Goal: Task Accomplishment & Management: Manage account settings

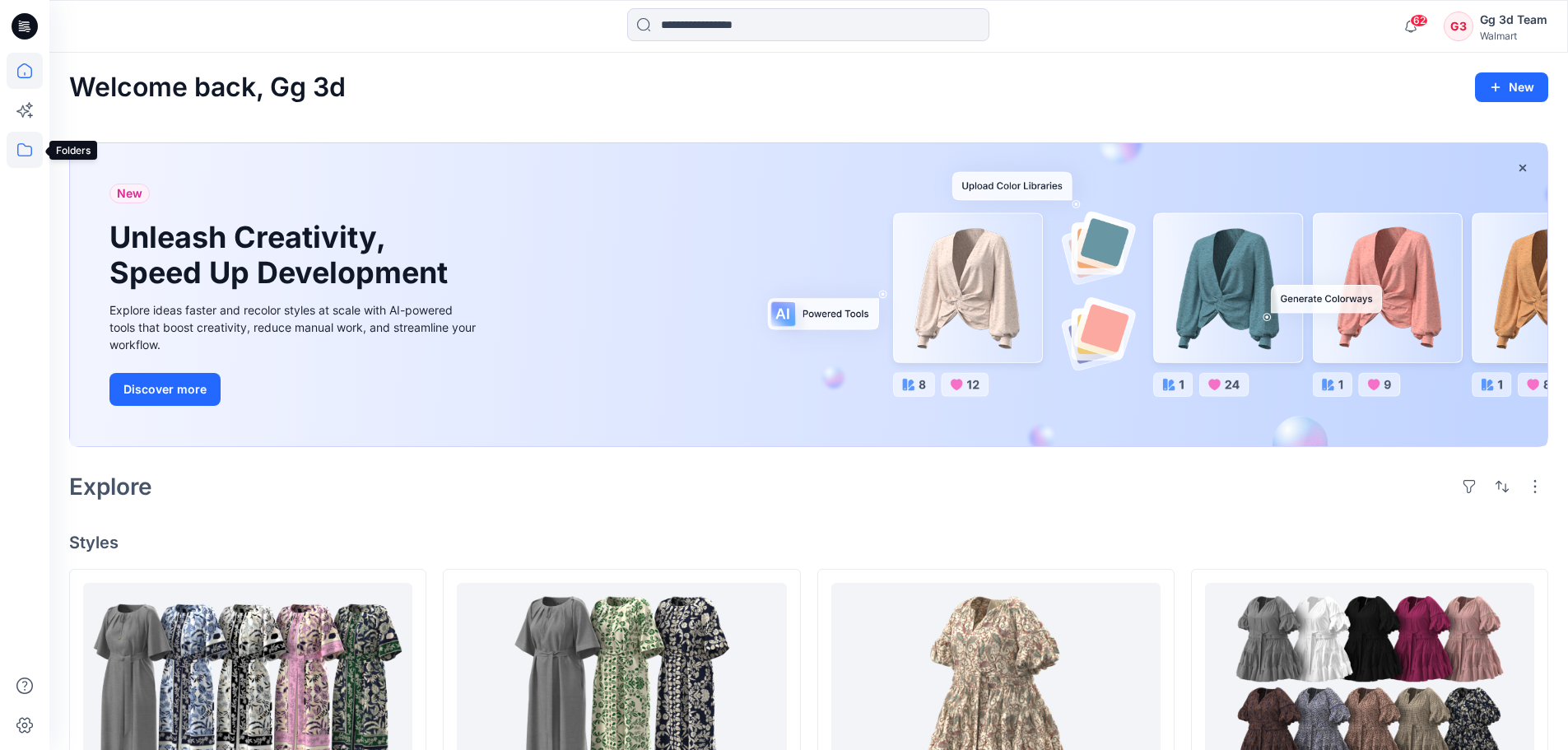
click at [16, 151] on icon at bounding box center [24, 150] width 36 height 36
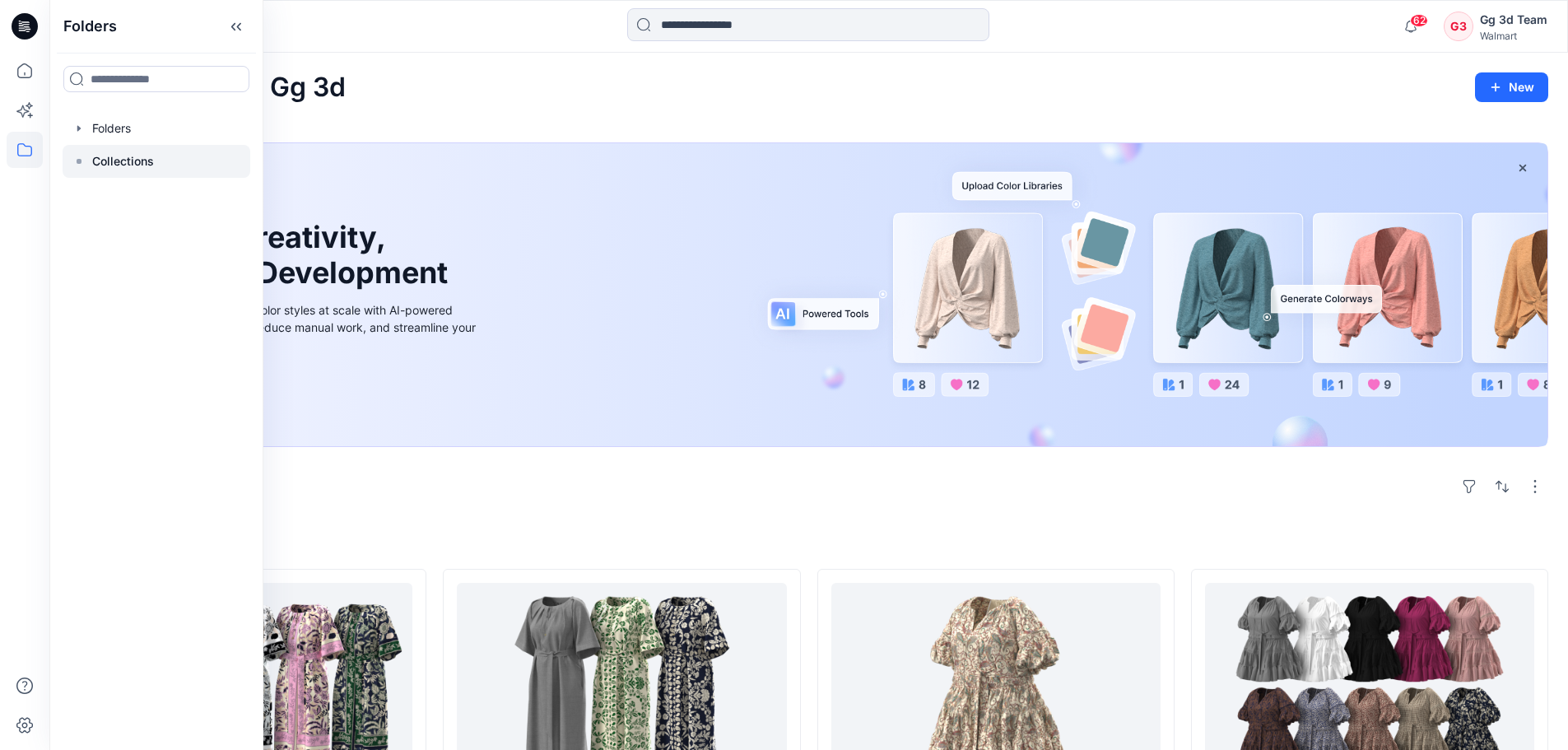
click at [76, 156] on icon at bounding box center [79, 162] width 13 height 13
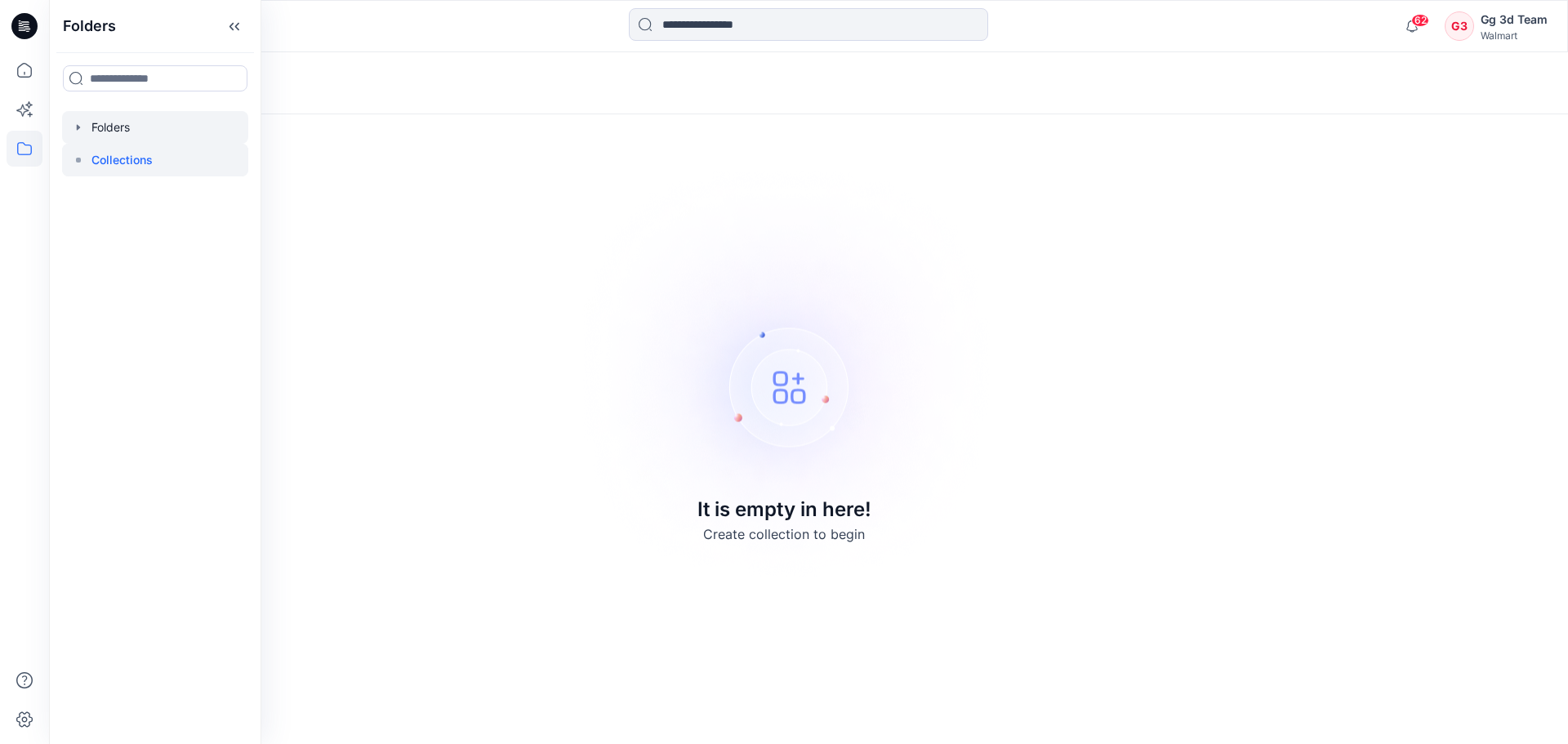
click at [95, 134] on div at bounding box center [154, 127] width 186 height 33
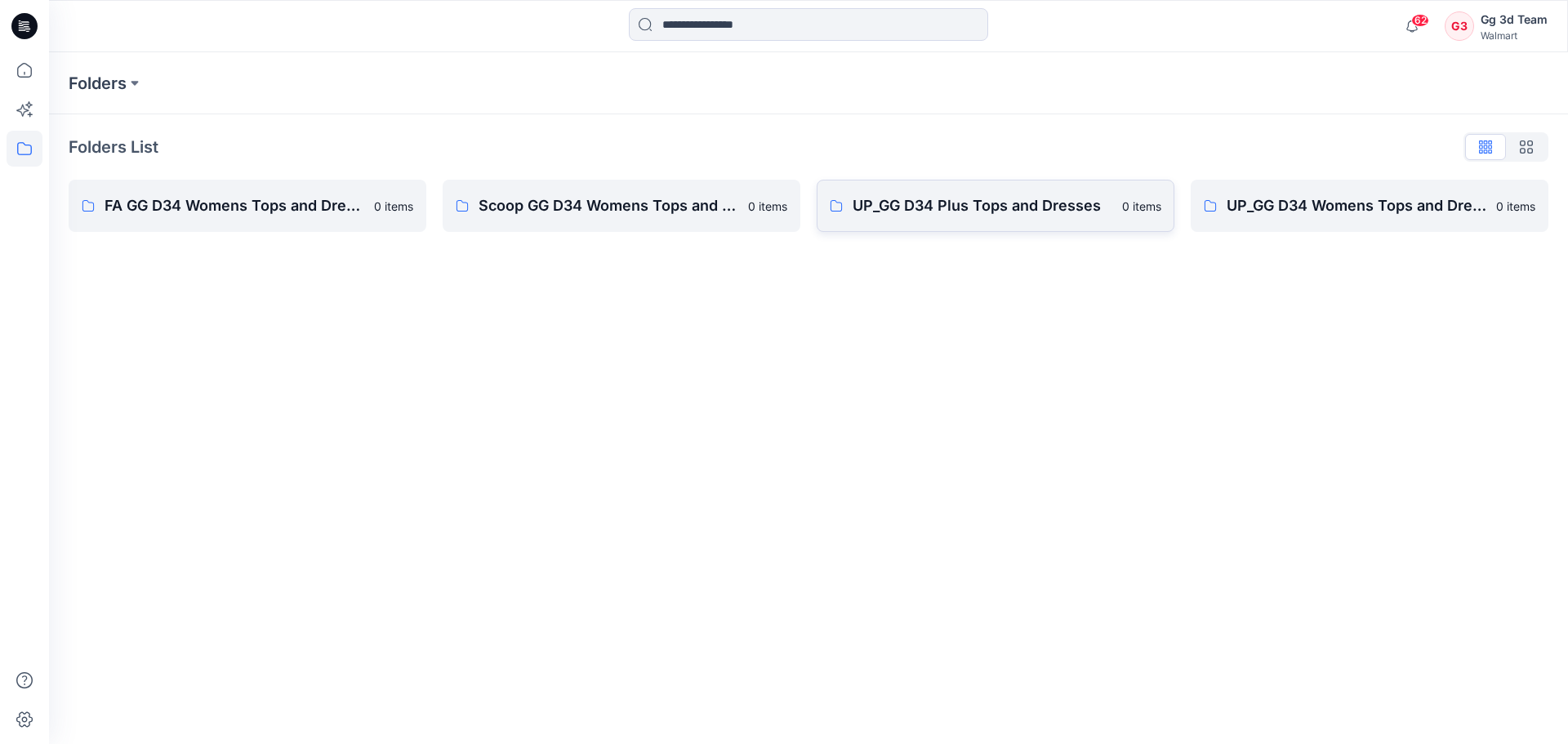
click at [1109, 195] on p "UP_GG D34 Plus Tops and Dresses" at bounding box center [982, 205] width 260 height 23
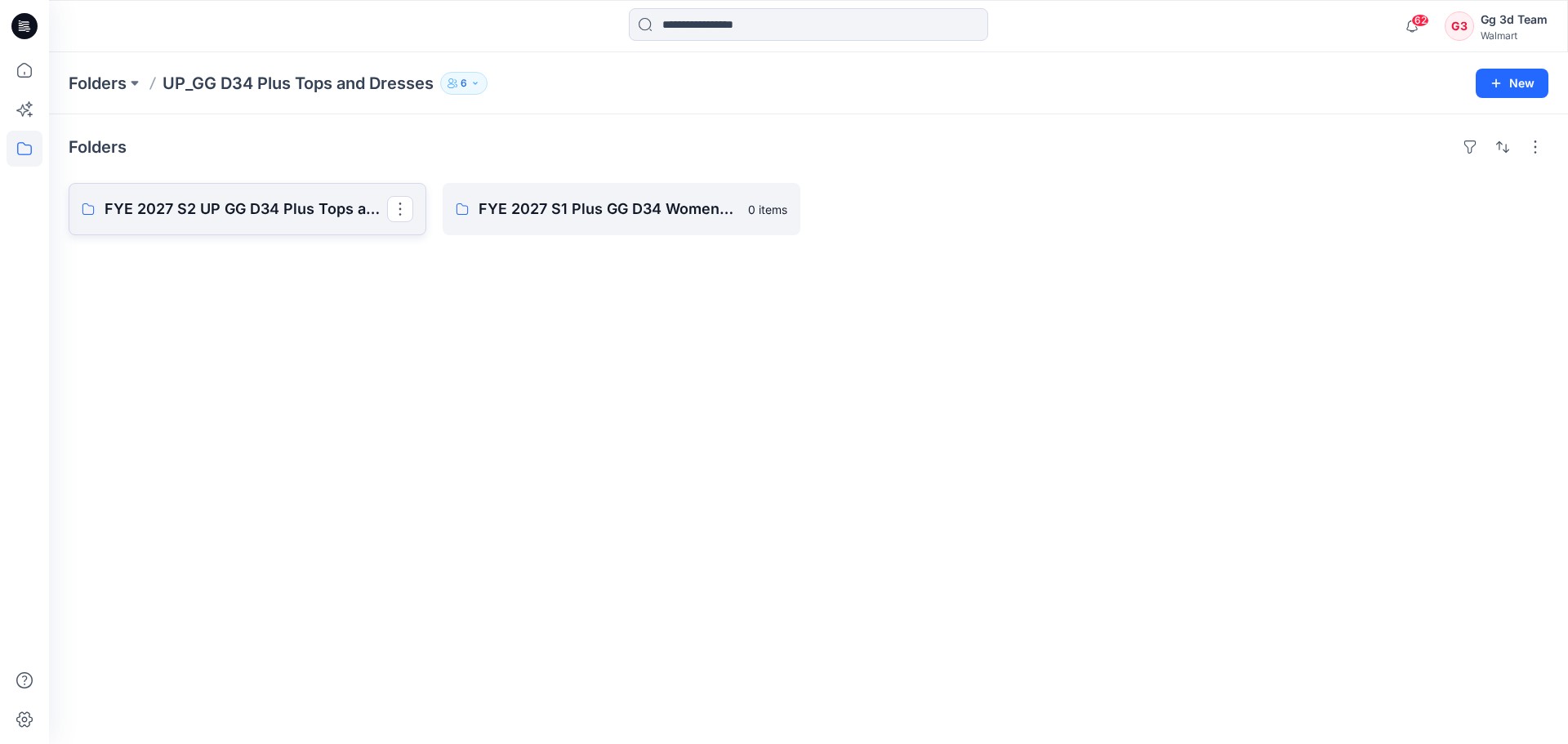
click at [340, 229] on link "FYE 2027 S2 UP GG D34 Plus Tops and Dresses" at bounding box center [247, 209] width 358 height 53
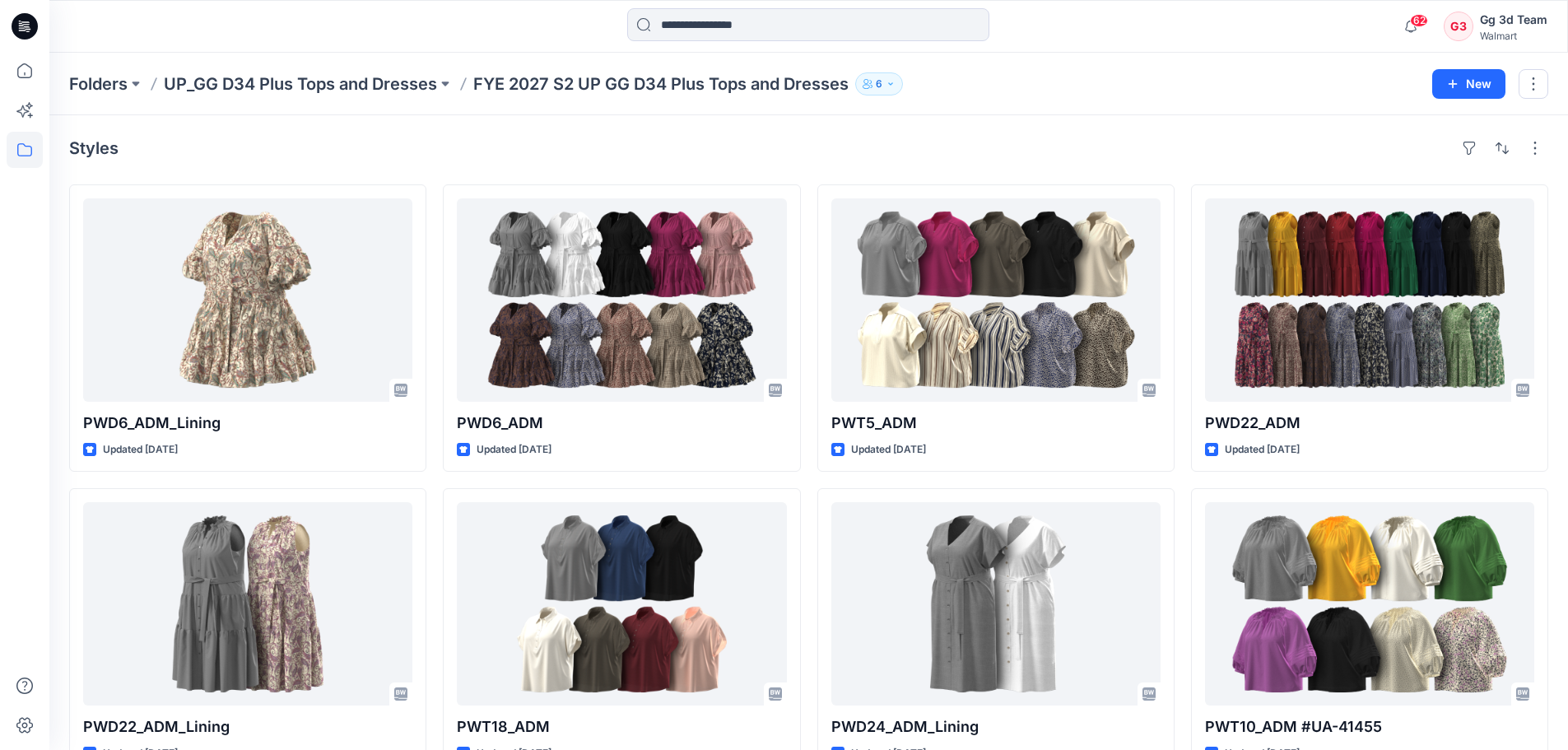
scroll to position [329, 0]
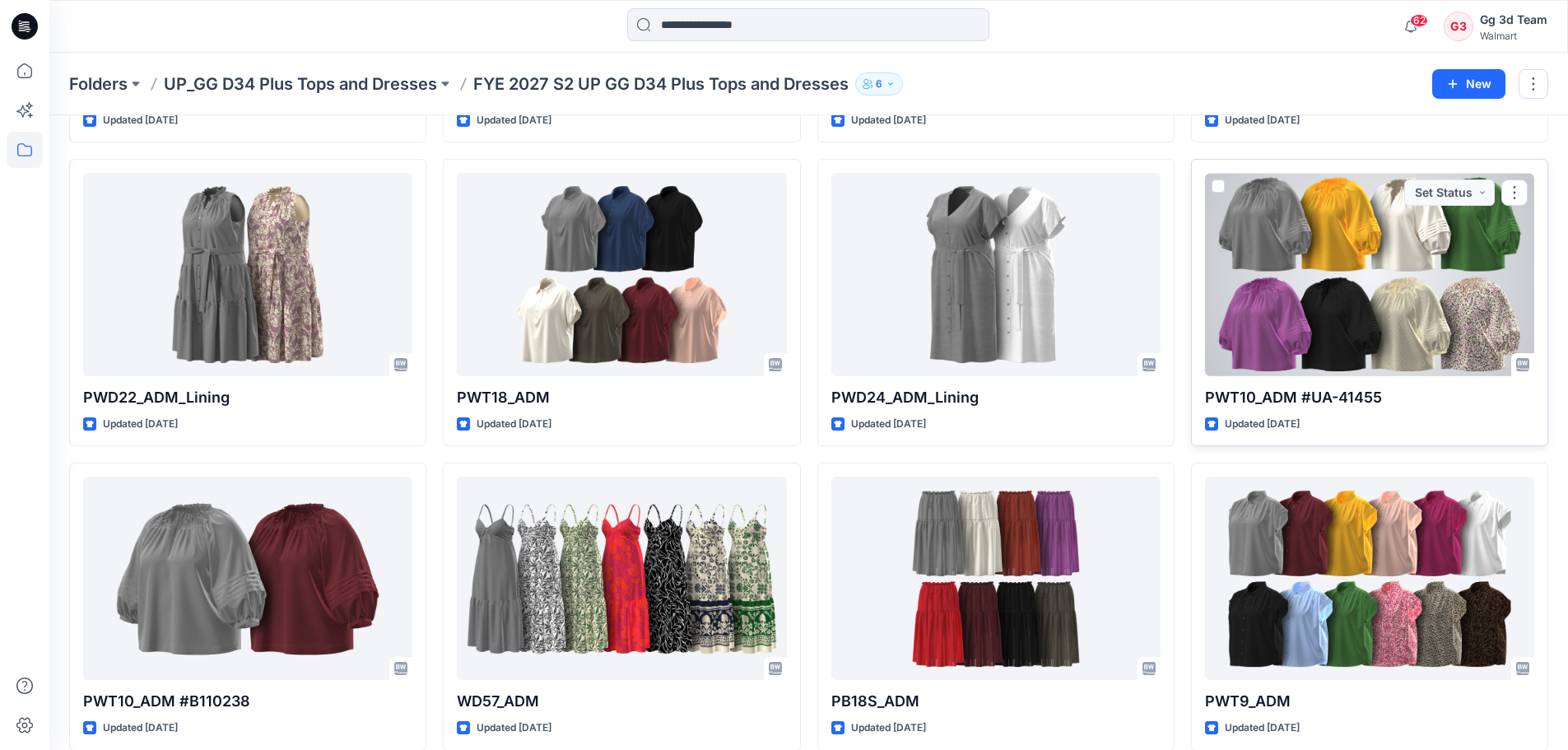
click at [1421, 309] on div at bounding box center [1369, 274] width 329 height 204
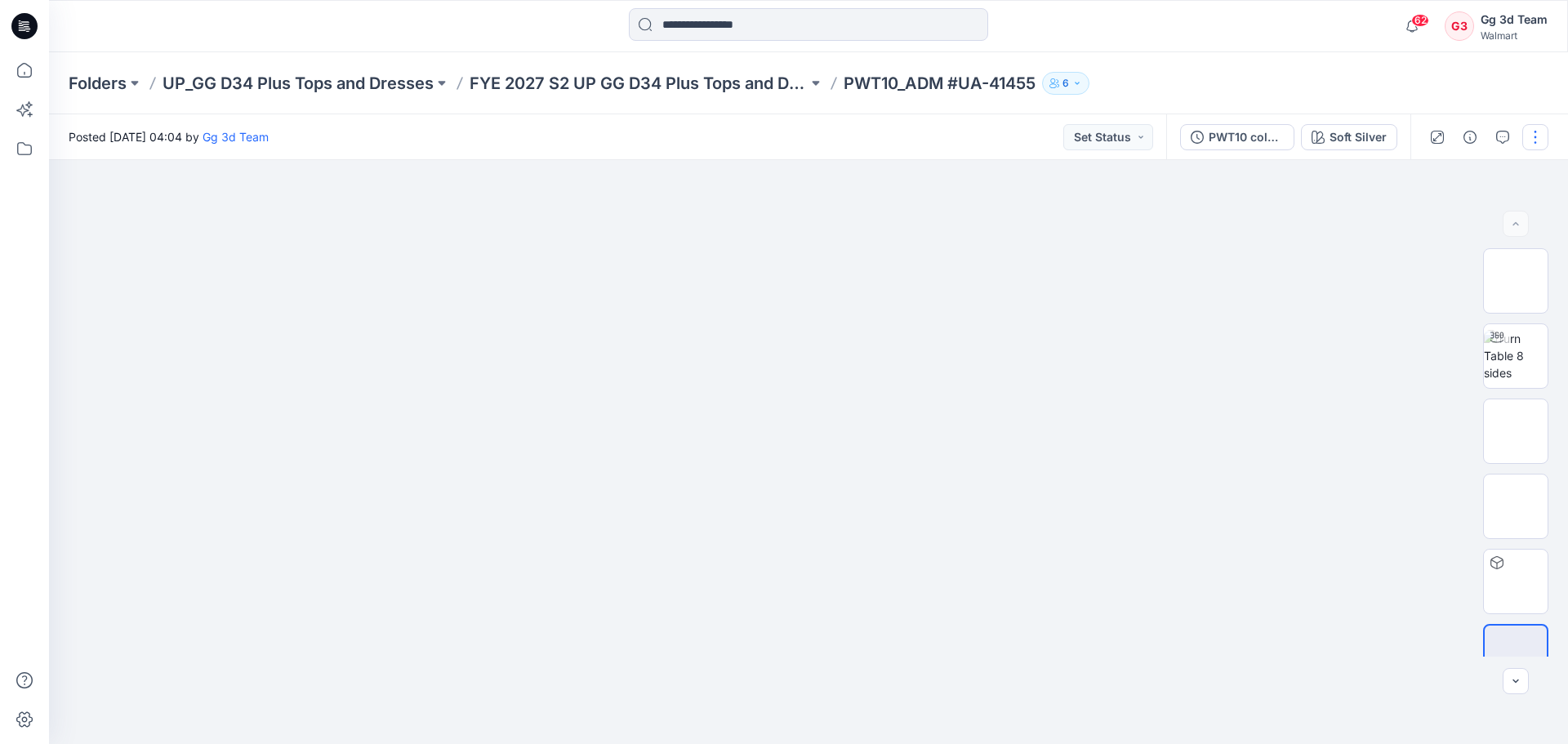
click at [1527, 149] on button "button" at bounding box center [1535, 137] width 26 height 26
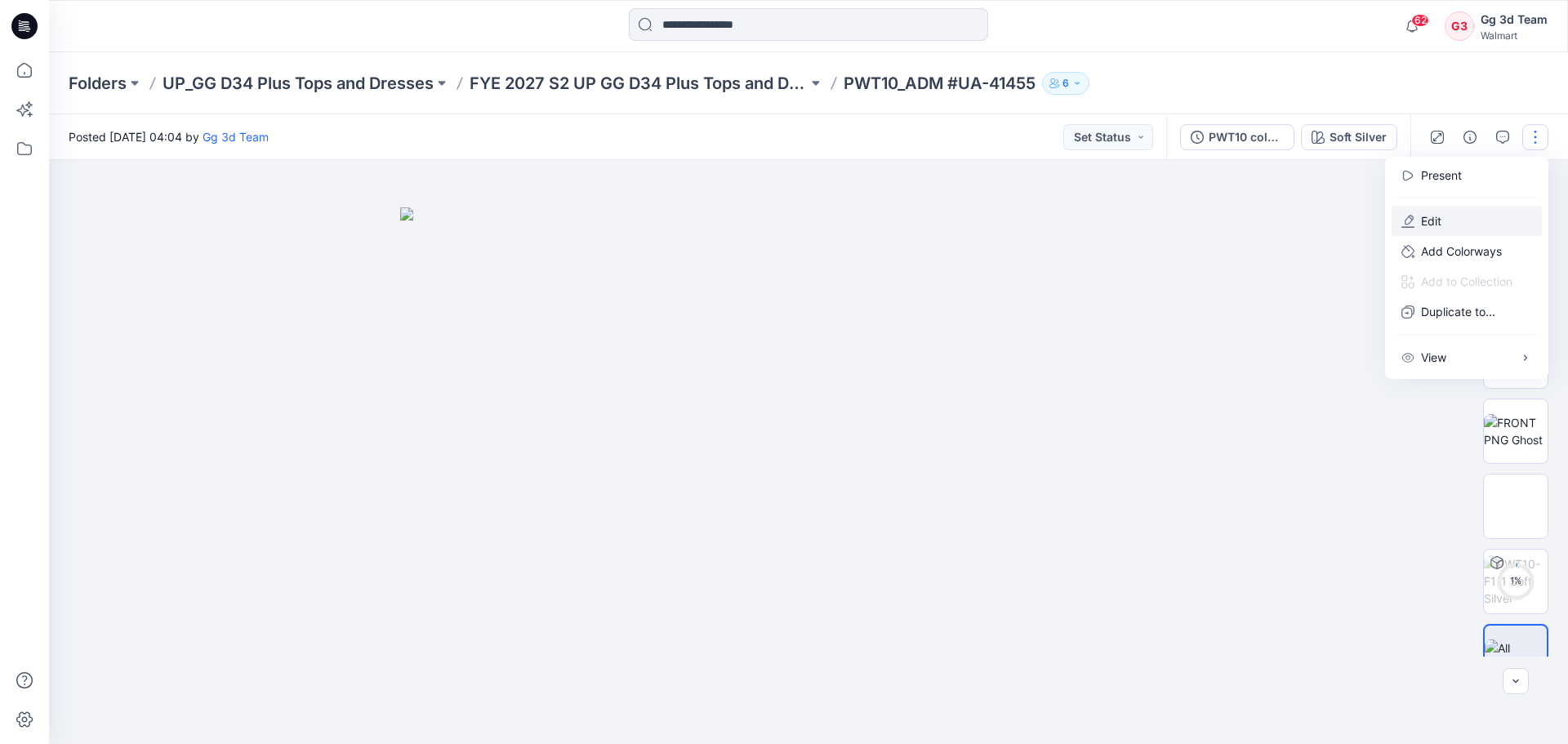
click at [1435, 233] on button "Edit" at bounding box center [1466, 221] width 150 height 30
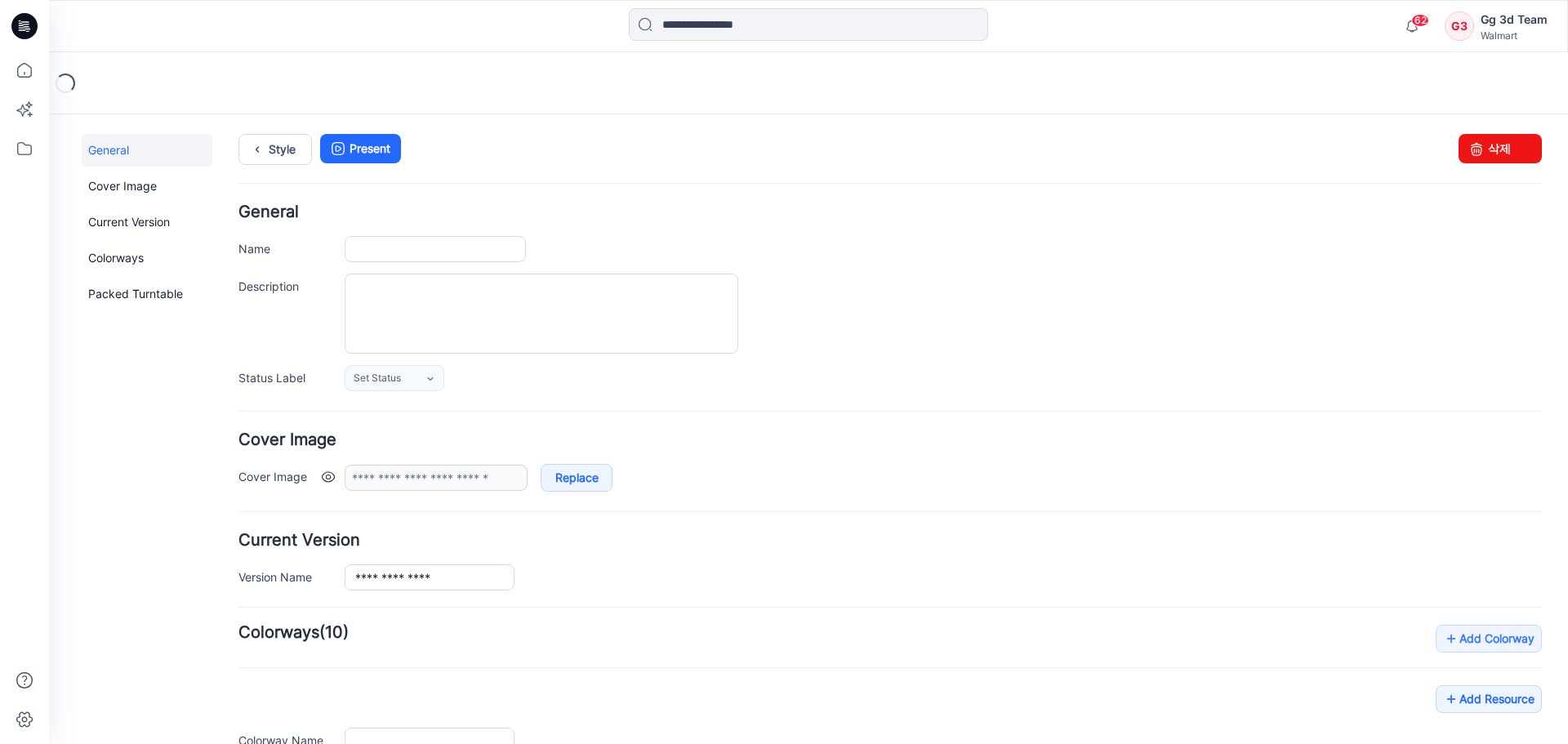
type input "**********"
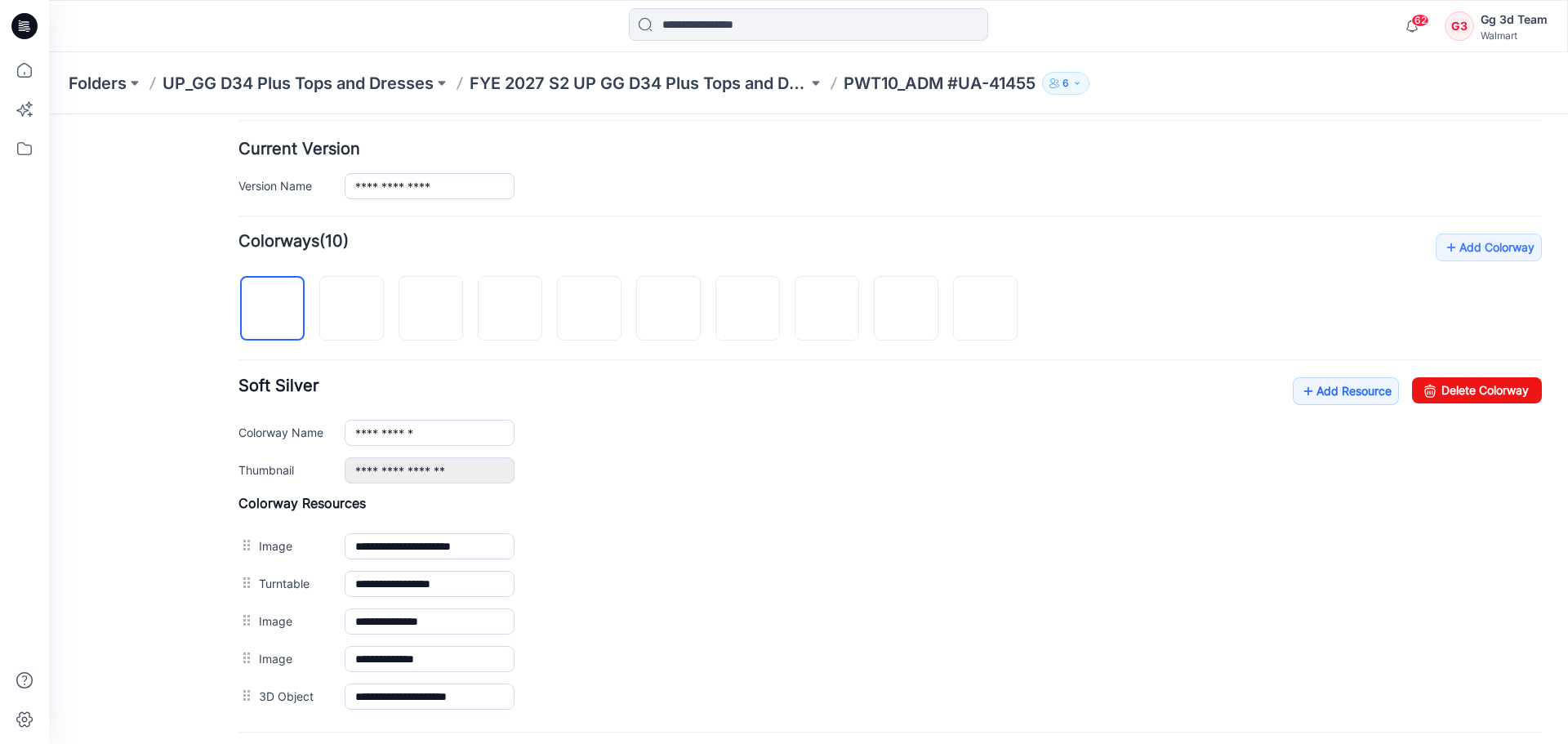
scroll to position [387, 0]
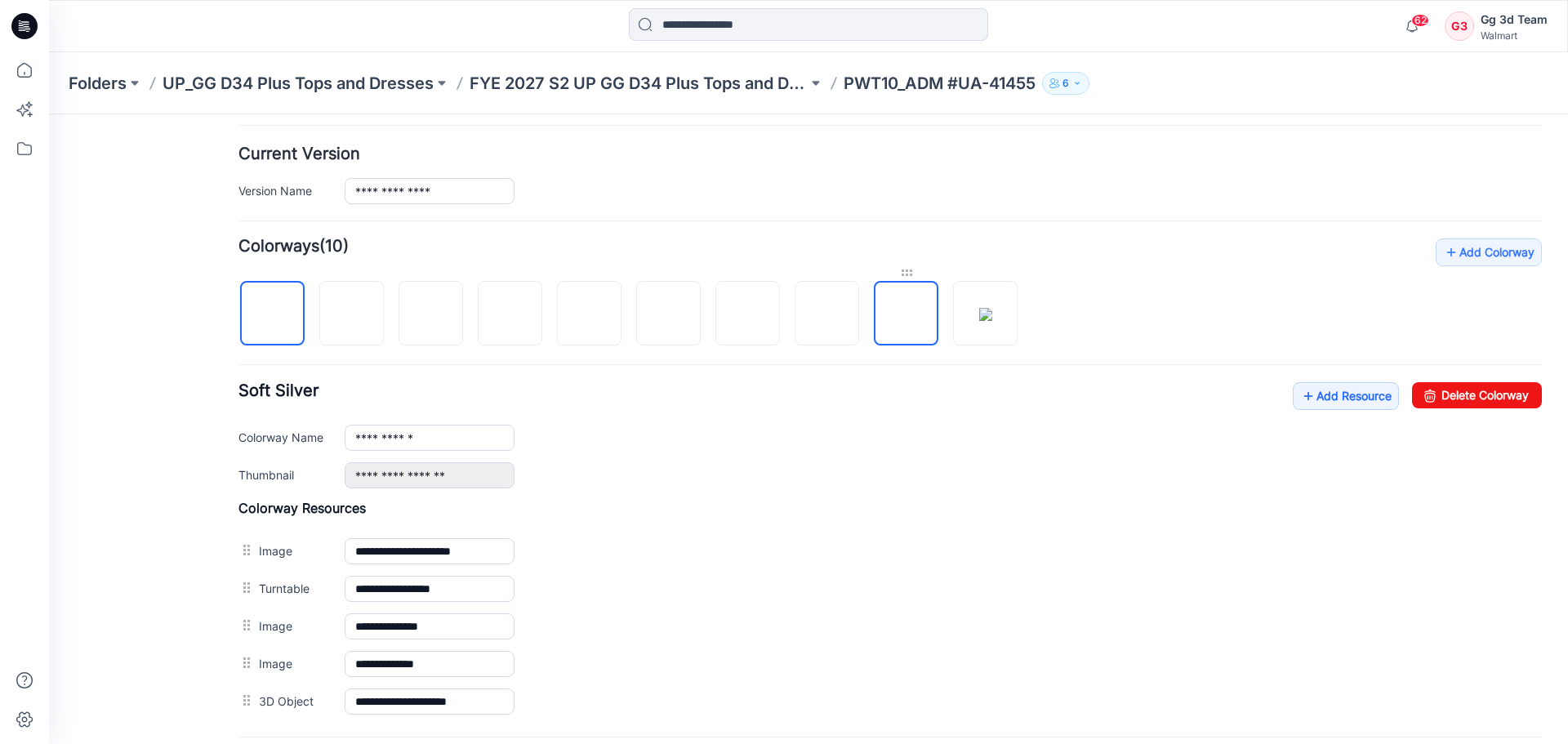
click at [899, 272] on div at bounding box center [905, 273] width 64 height 17
click at [908, 271] on div at bounding box center [905, 273] width 64 height 17
click at [906, 315] on img at bounding box center [906, 315] width 0 height 0
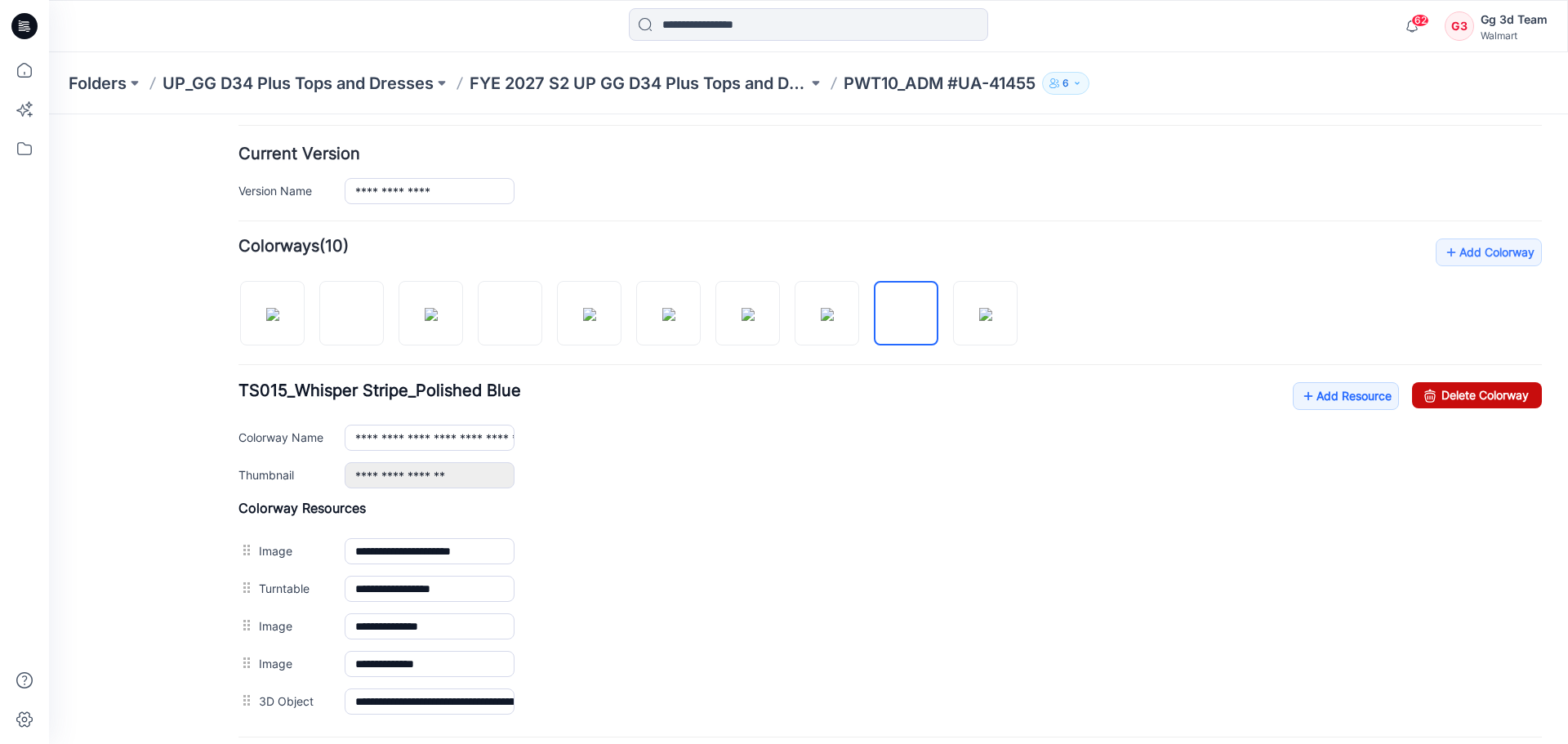
click at [1480, 400] on link "Delete Colorway" at bounding box center [1477, 395] width 130 height 26
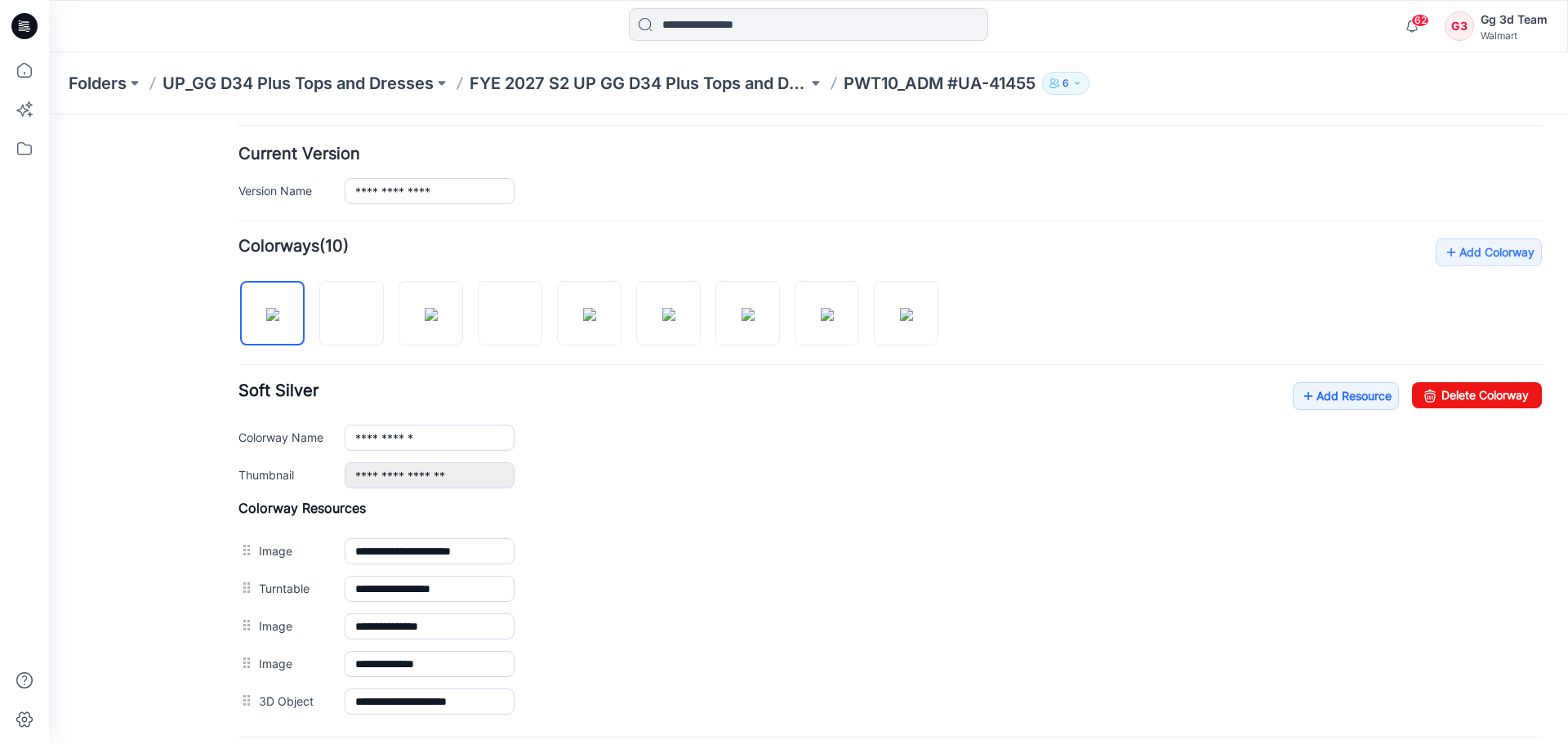
click at [939, 331] on div at bounding box center [595, 305] width 713 height 84
click at [913, 321] on img at bounding box center [906, 315] width 13 height 13
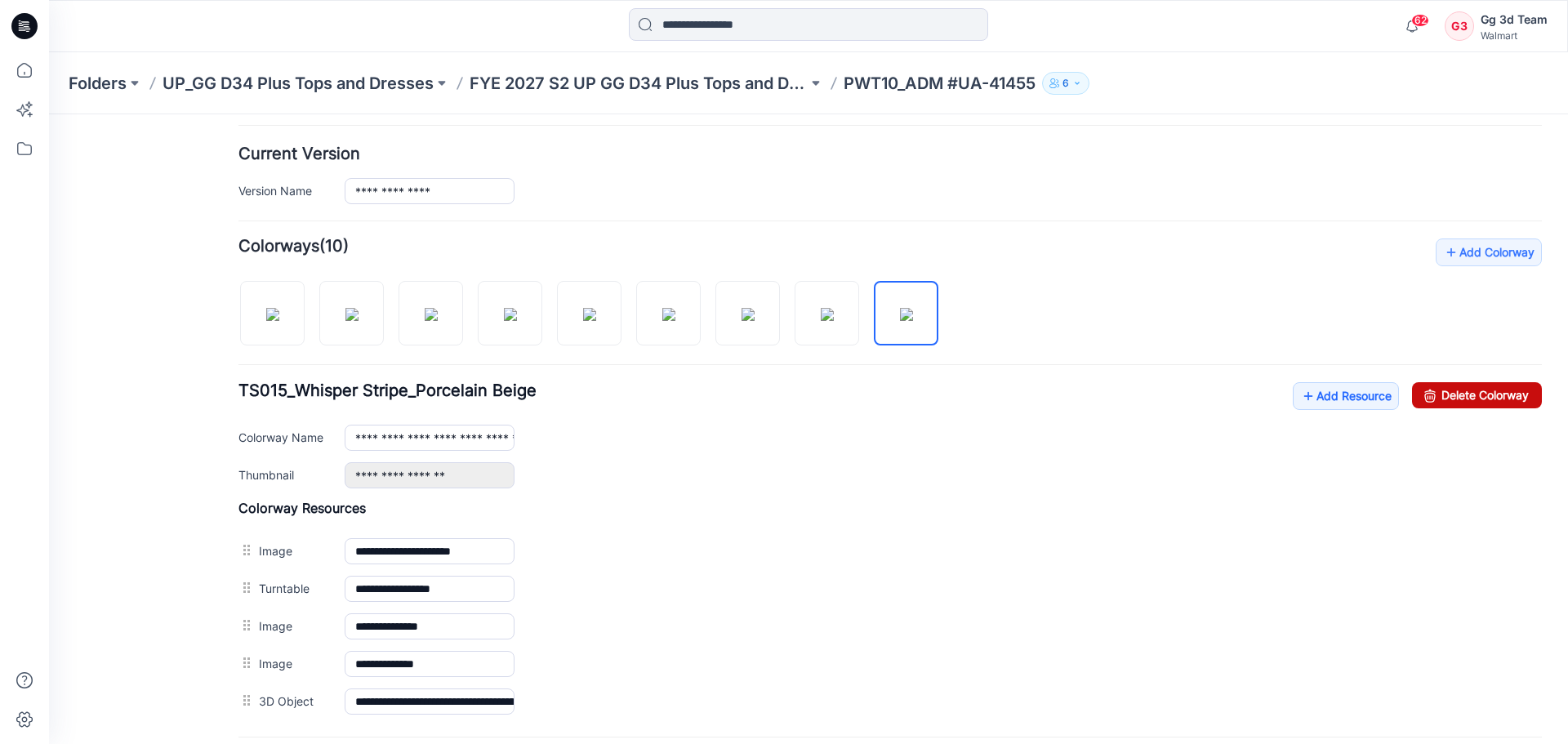
drag, startPoint x: 1483, startPoint y: 395, endPoint x: 908, endPoint y: 177, distance: 614.9
click at [1483, 395] on link "Delete Colorway" at bounding box center [1477, 395] width 130 height 26
type input "**********"
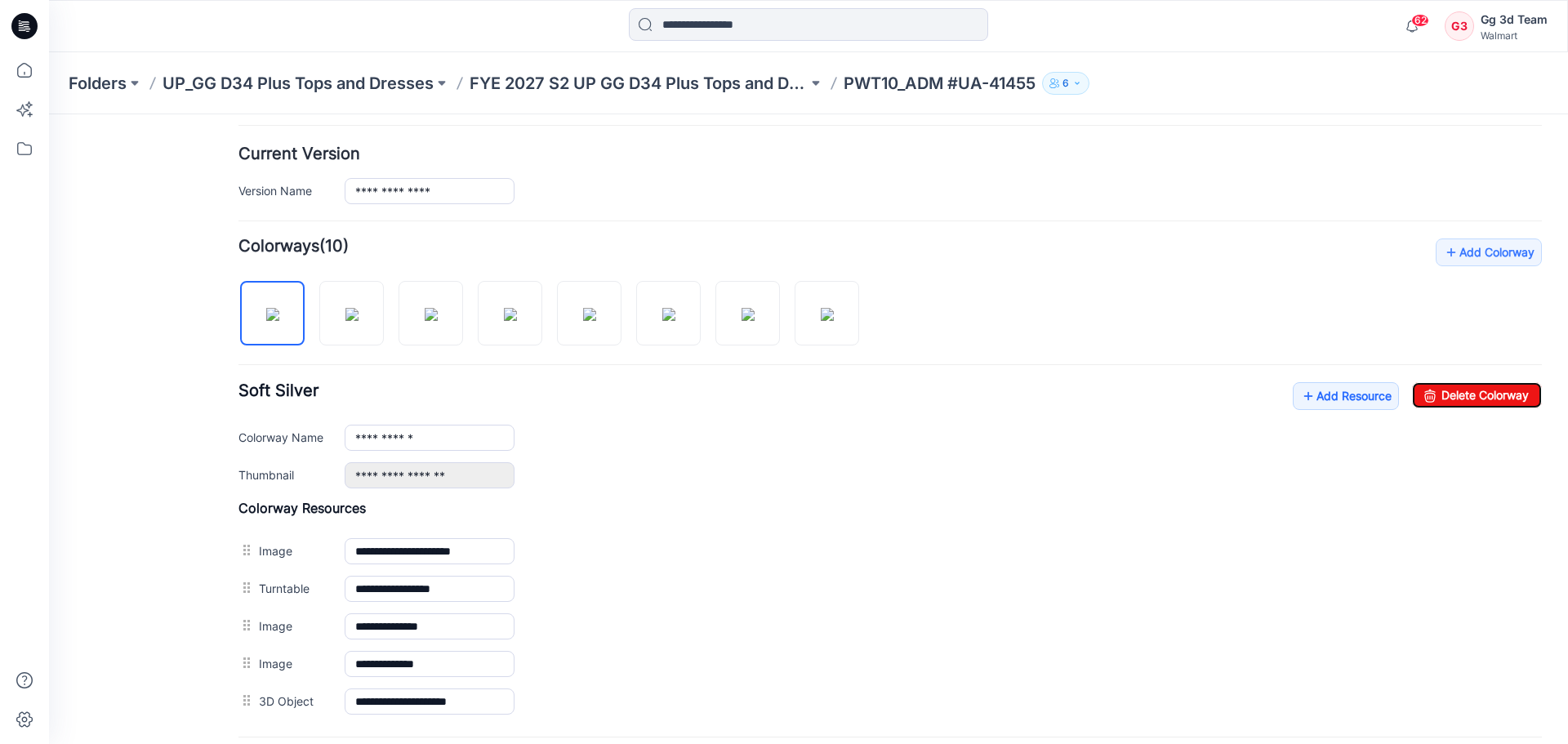
scroll to position [0, 0]
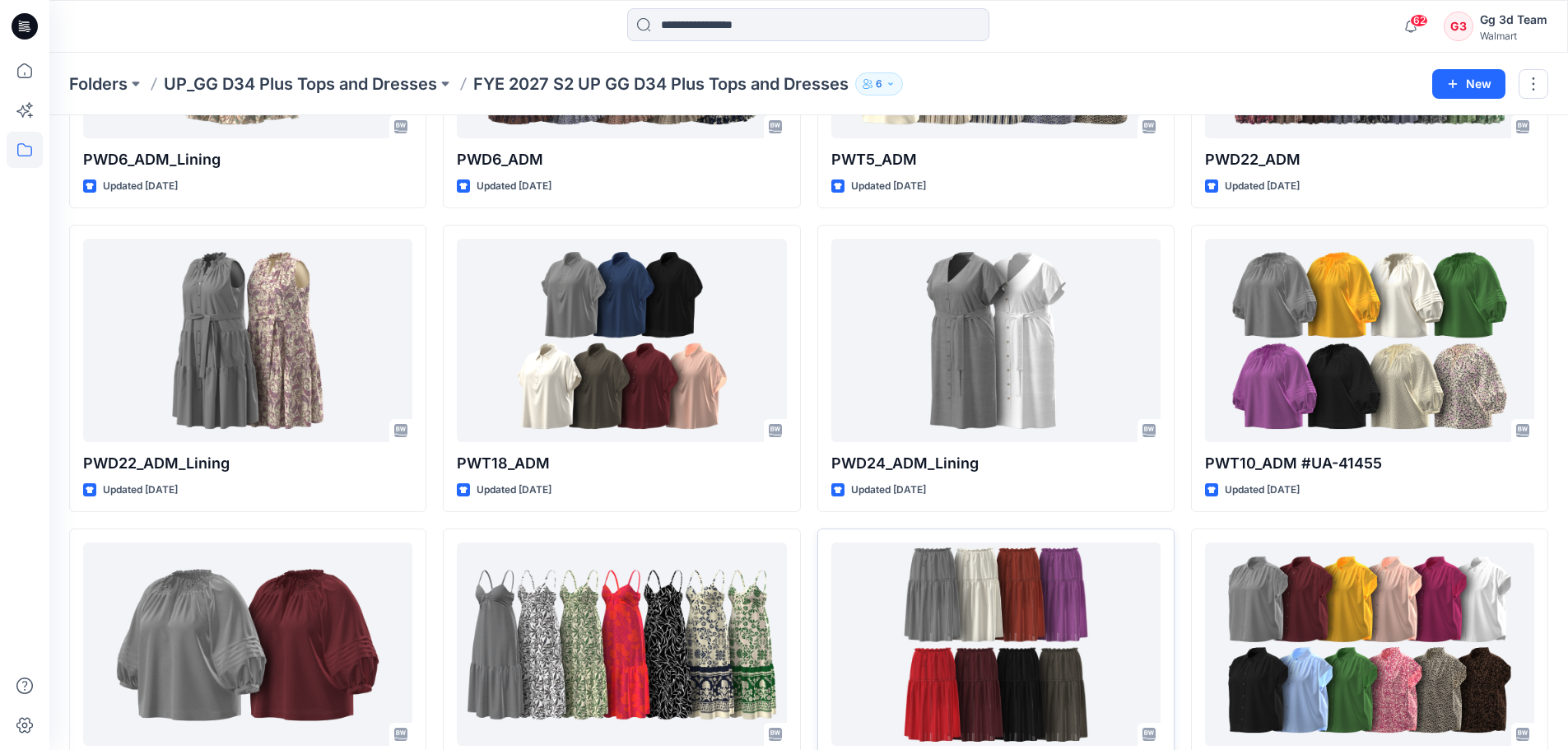
scroll to position [409, 0]
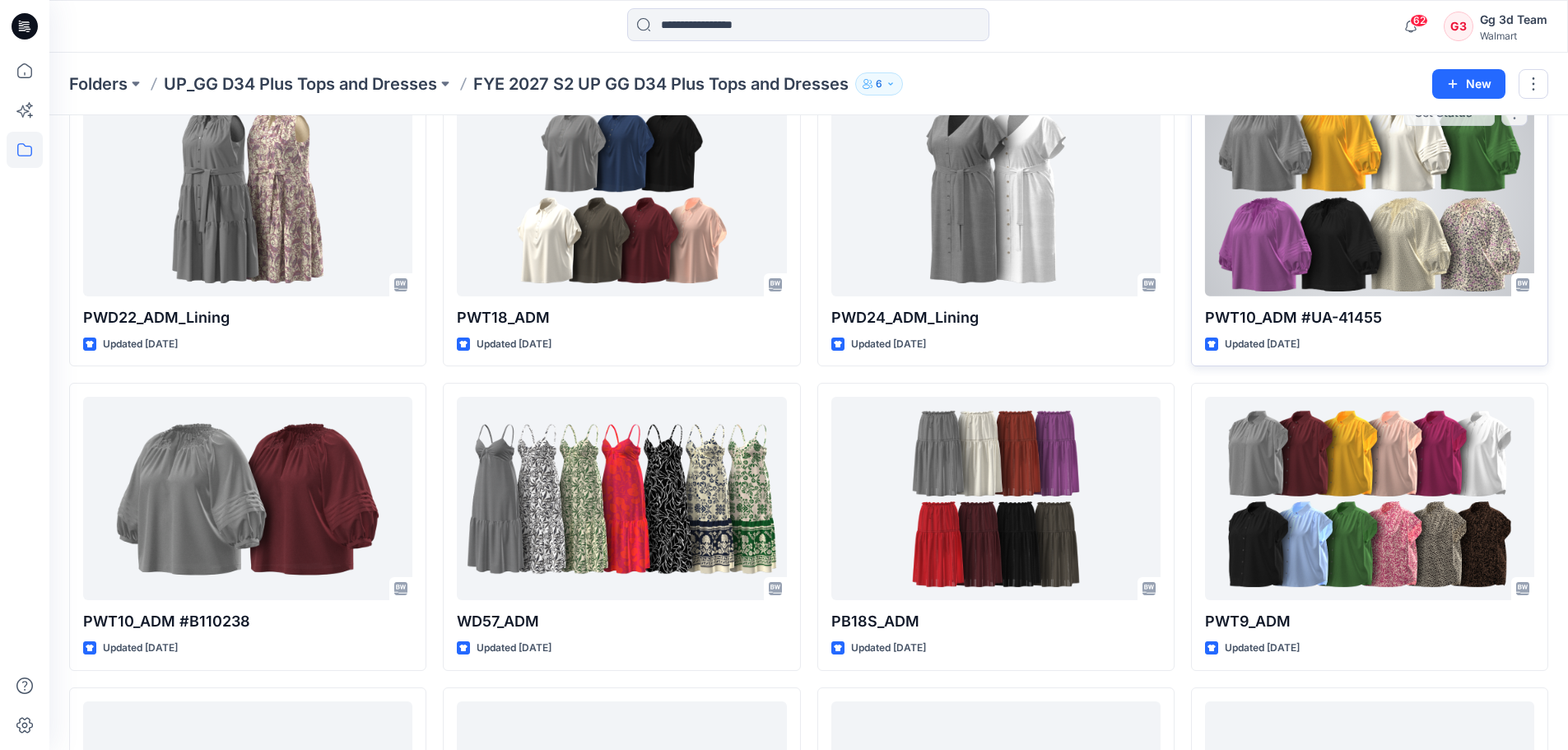
click at [1323, 263] on div at bounding box center [1369, 195] width 329 height 204
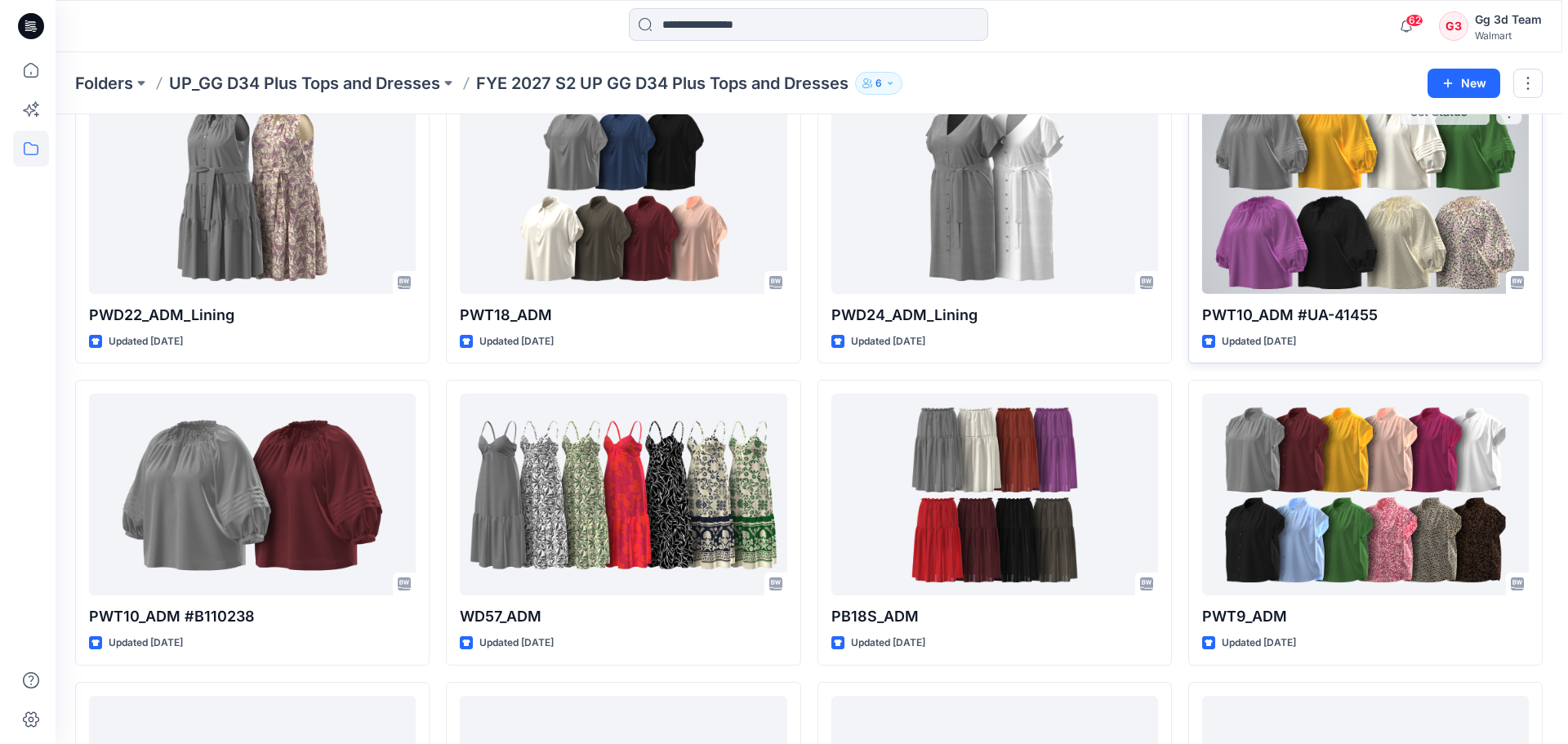
scroll to position [0, 0]
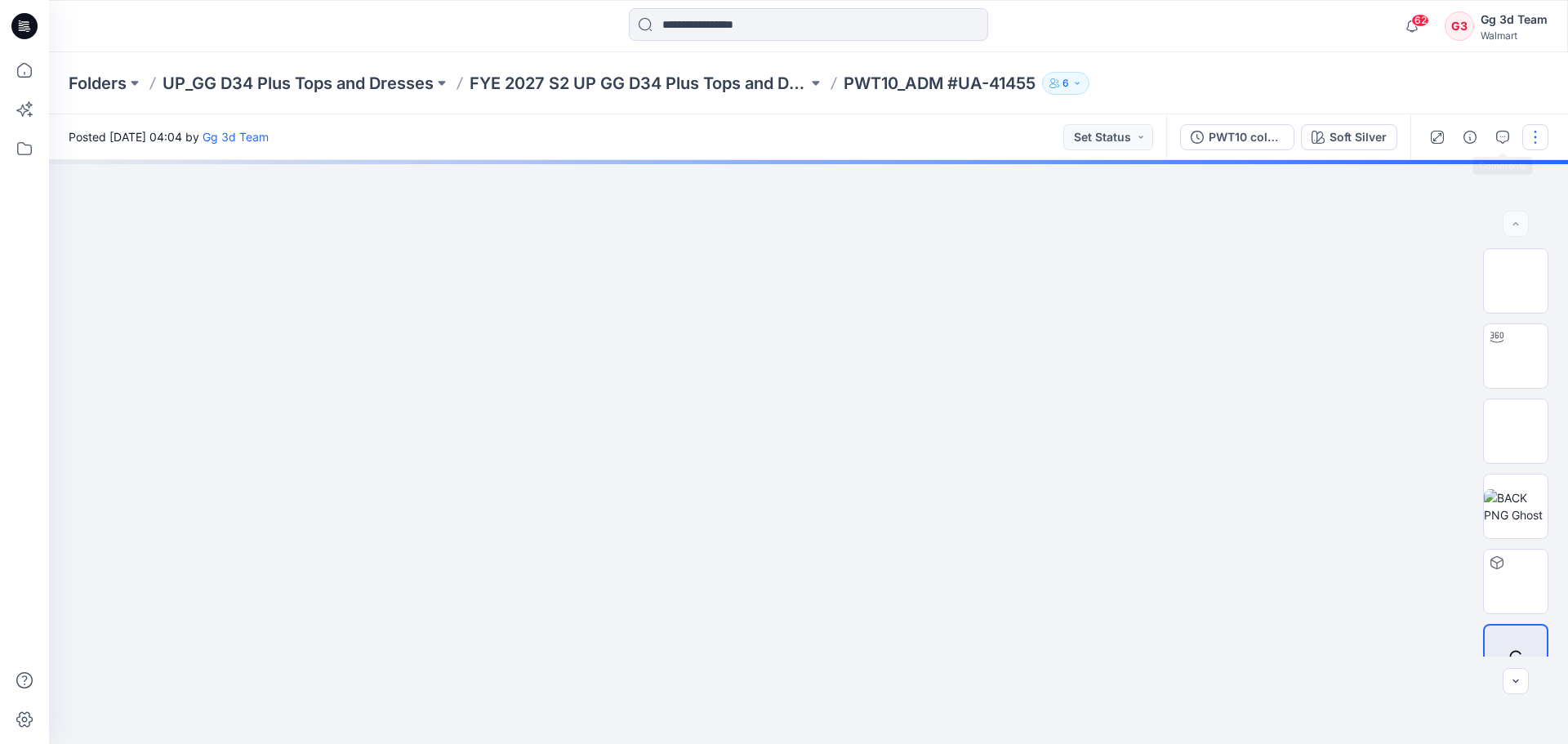
click at [1525, 136] on button "button" at bounding box center [1535, 137] width 26 height 26
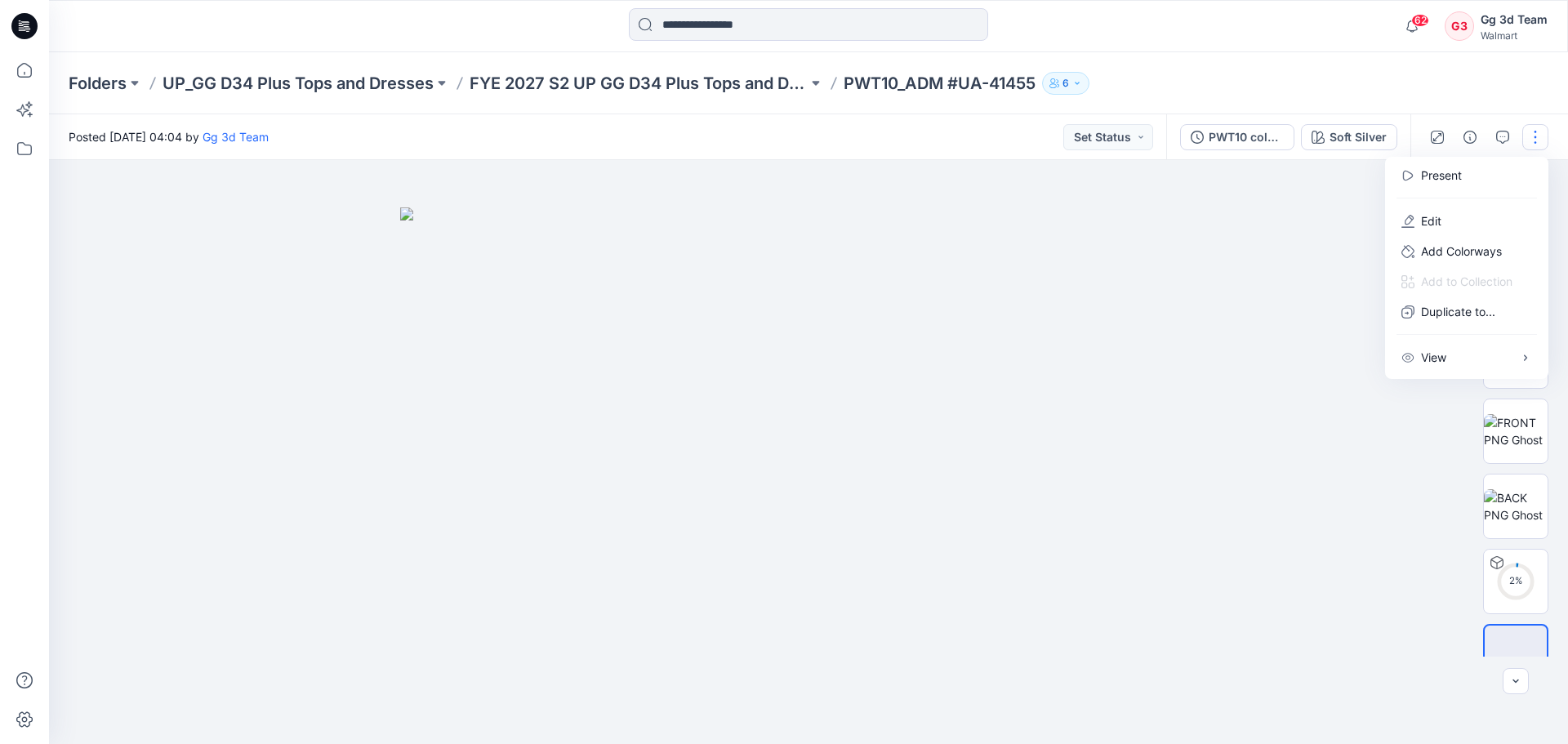
click at [1220, 350] on div at bounding box center [809, 453] width 1519 height 585
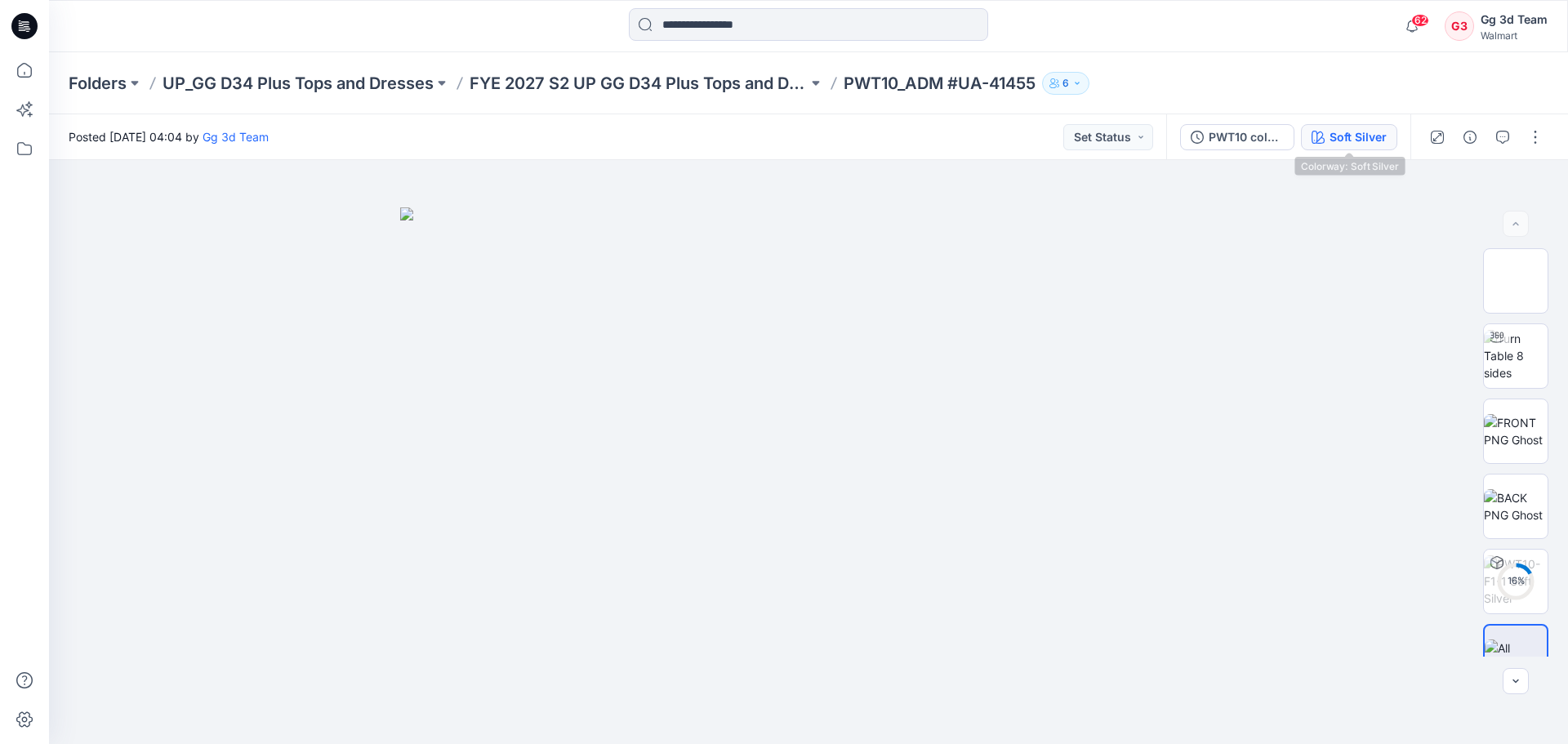
click at [1332, 145] on button "Soft Silver" at bounding box center [1349, 137] width 96 height 26
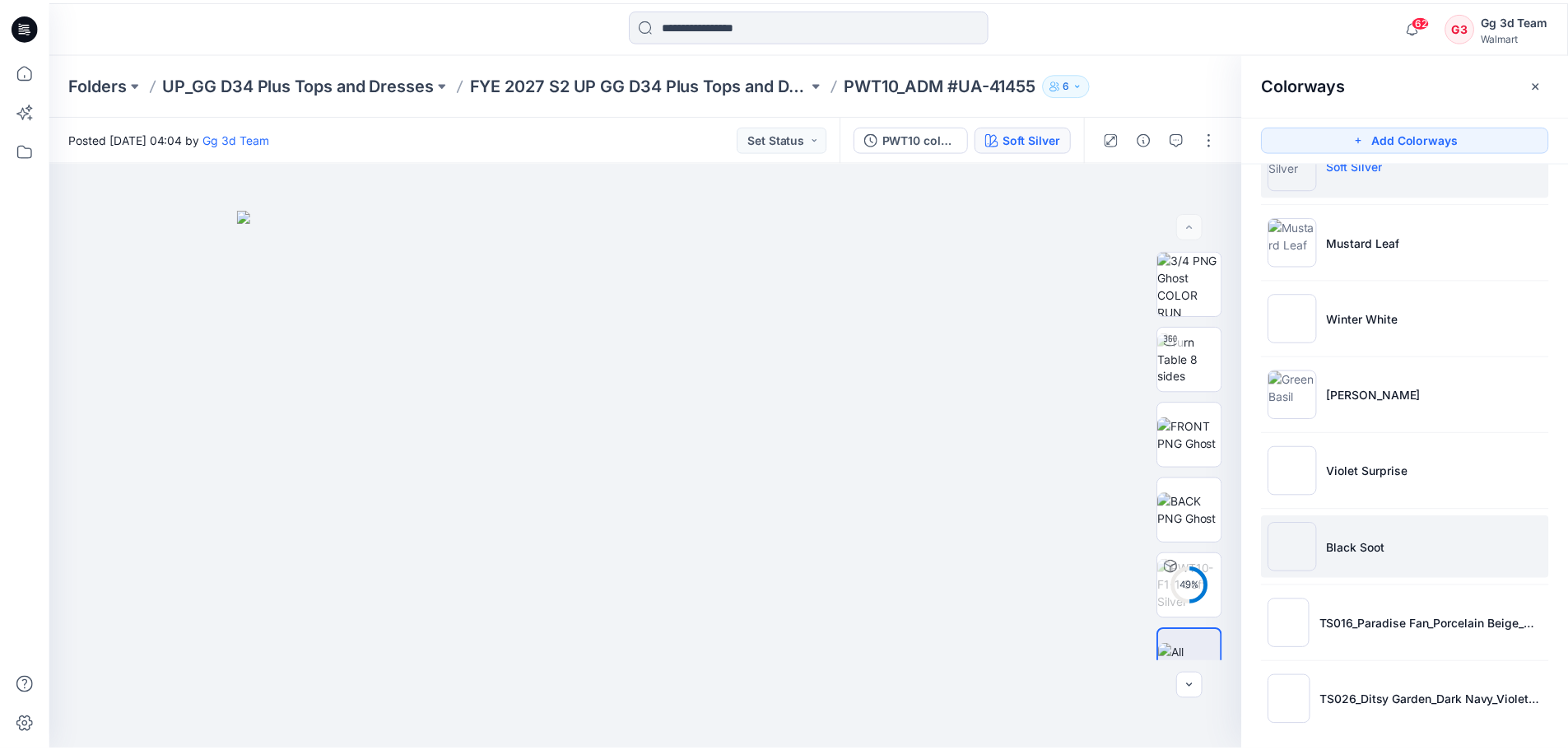
scroll to position [57, 0]
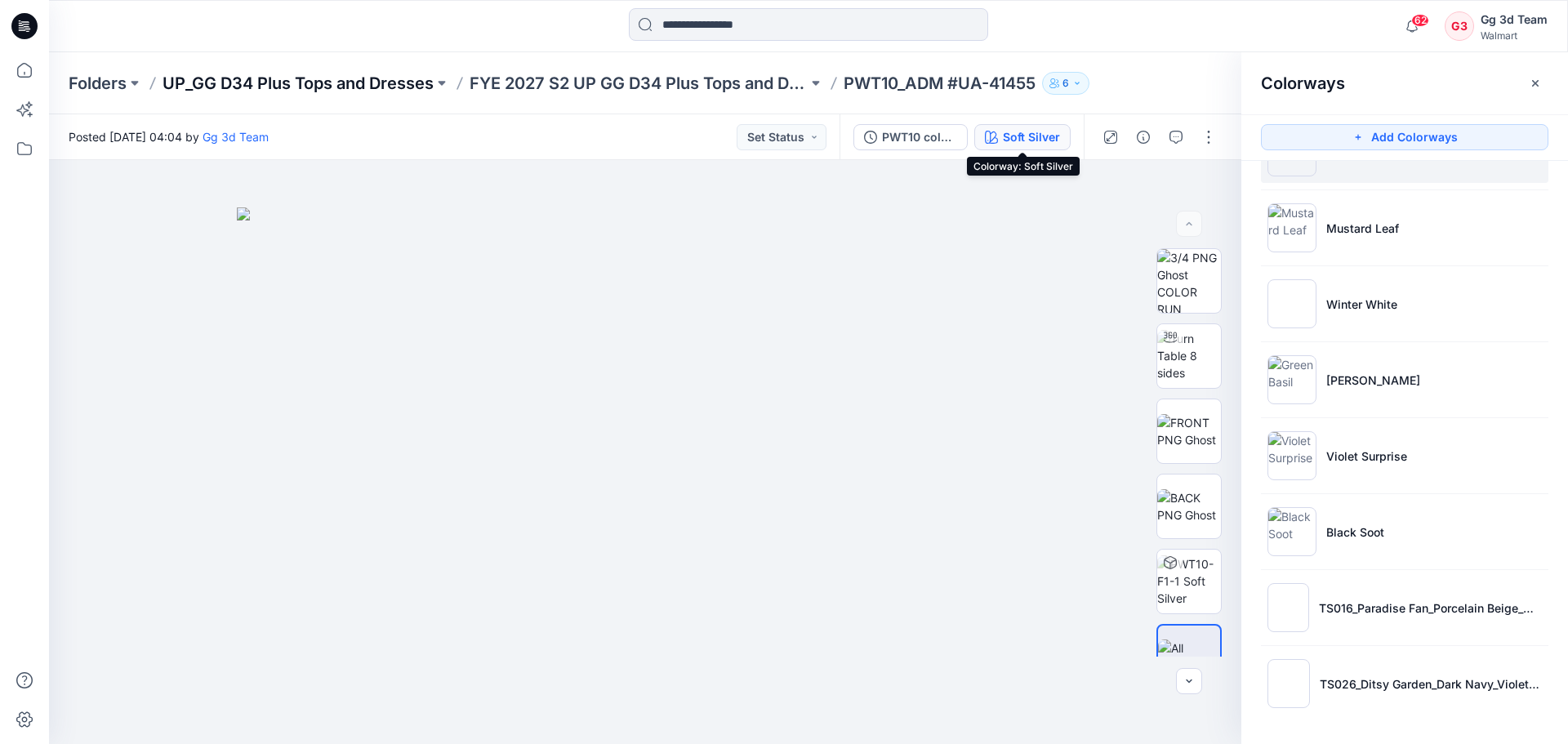
click at [246, 89] on p "UP_GG D34 Plus Tops and Dresses" at bounding box center [298, 83] width 271 height 23
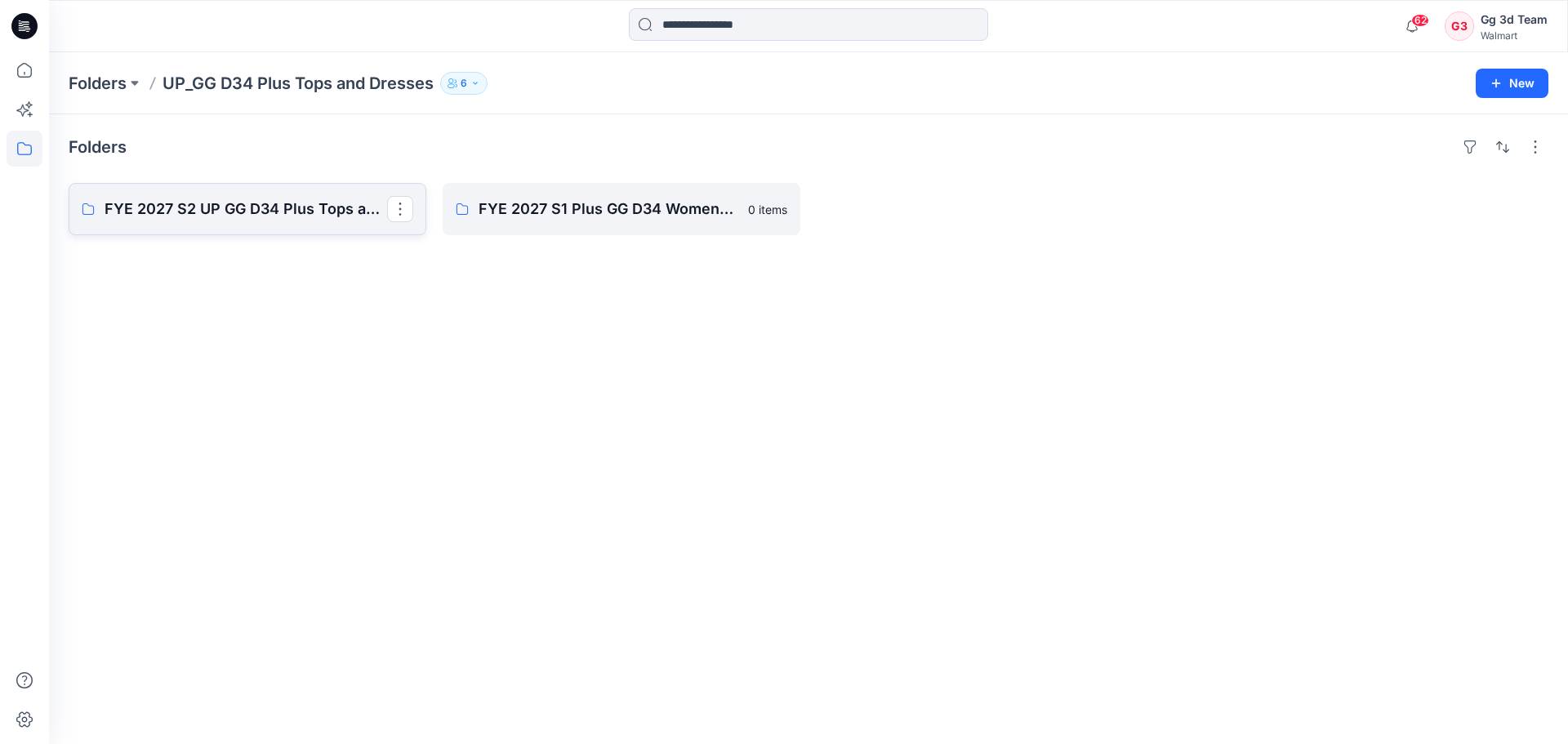
click at [319, 214] on p "FYE 2027 S2 UP GG D34 Plus Tops and Dresses" at bounding box center [245, 209] width 283 height 23
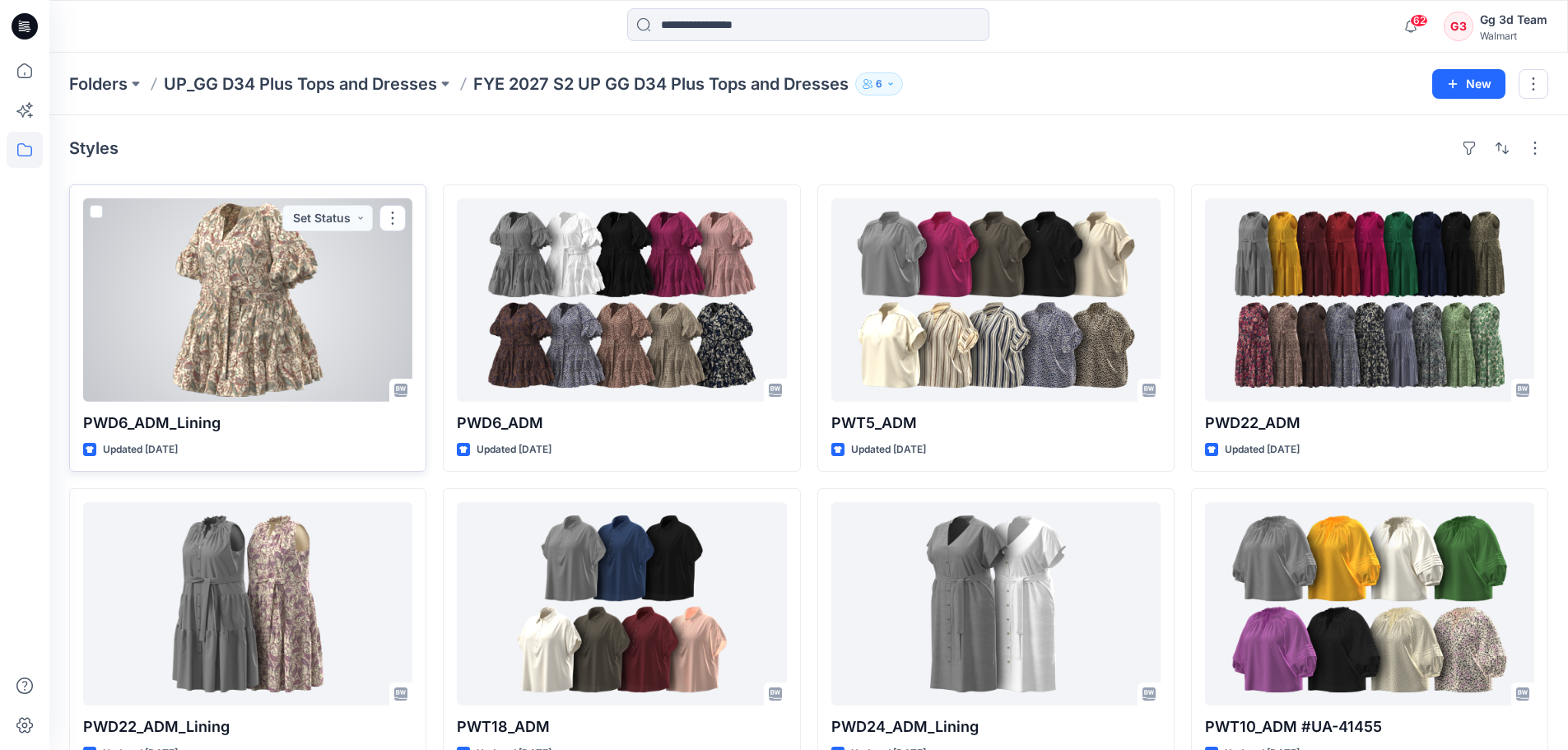
click at [285, 308] on div at bounding box center [247, 301] width 329 height 204
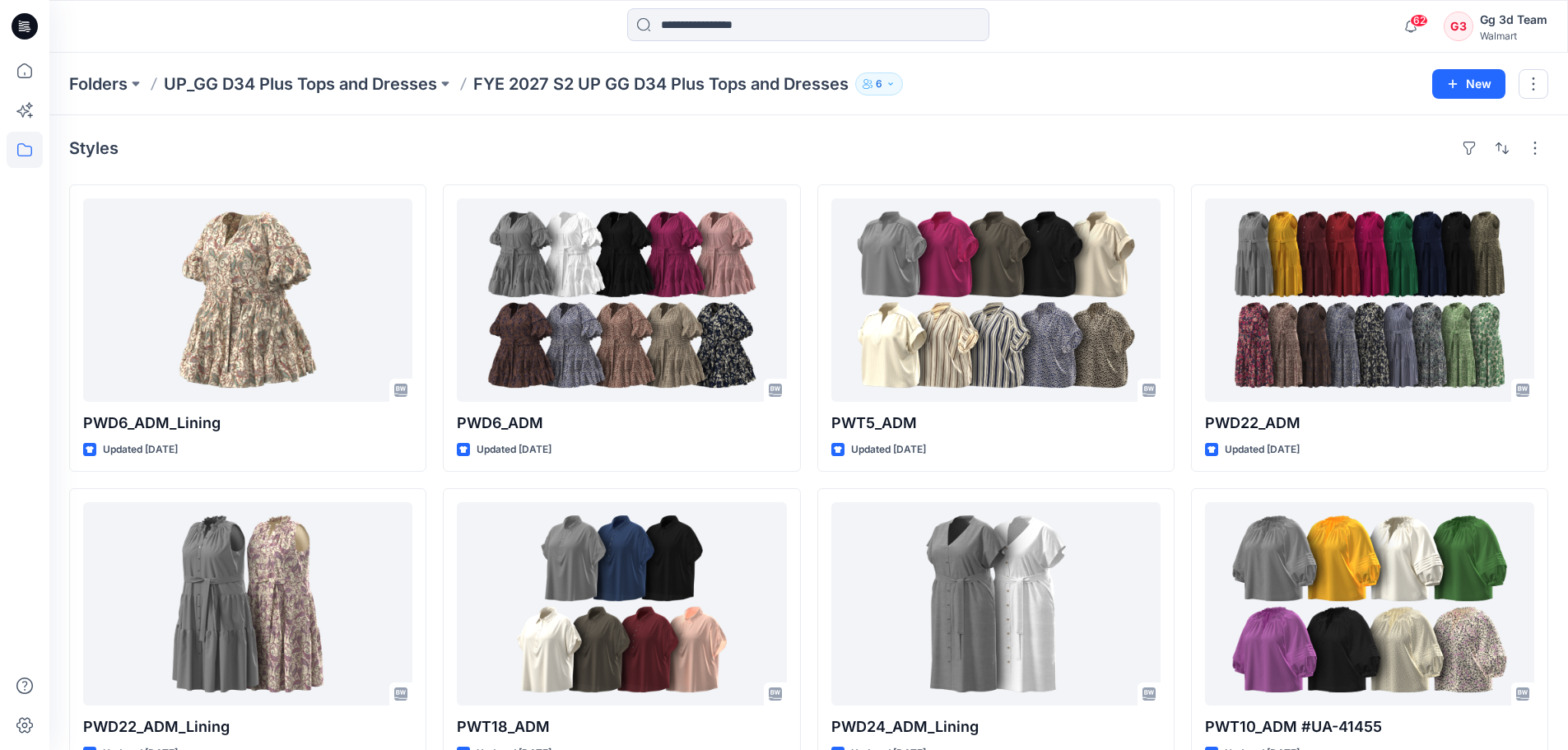
click at [1092, 151] on div "Styles" at bounding box center [808, 147] width 1479 height 26
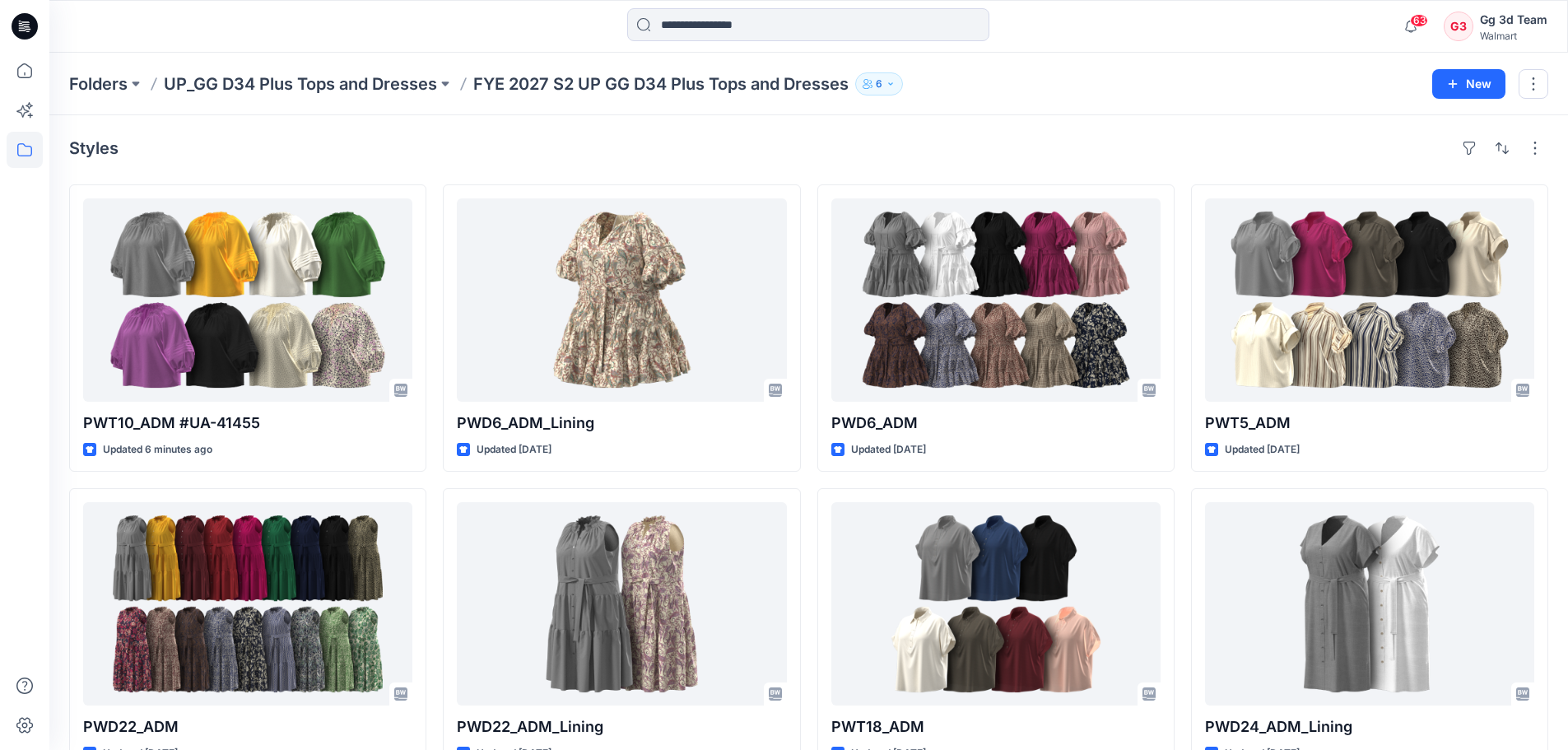
click at [624, 120] on div "Styles PWT10_ADM #UA-41455 Updated 6 minutes ago PWD22_ADM Updated 3 days ago P…" at bounding box center [808, 637] width 1518 height 1045
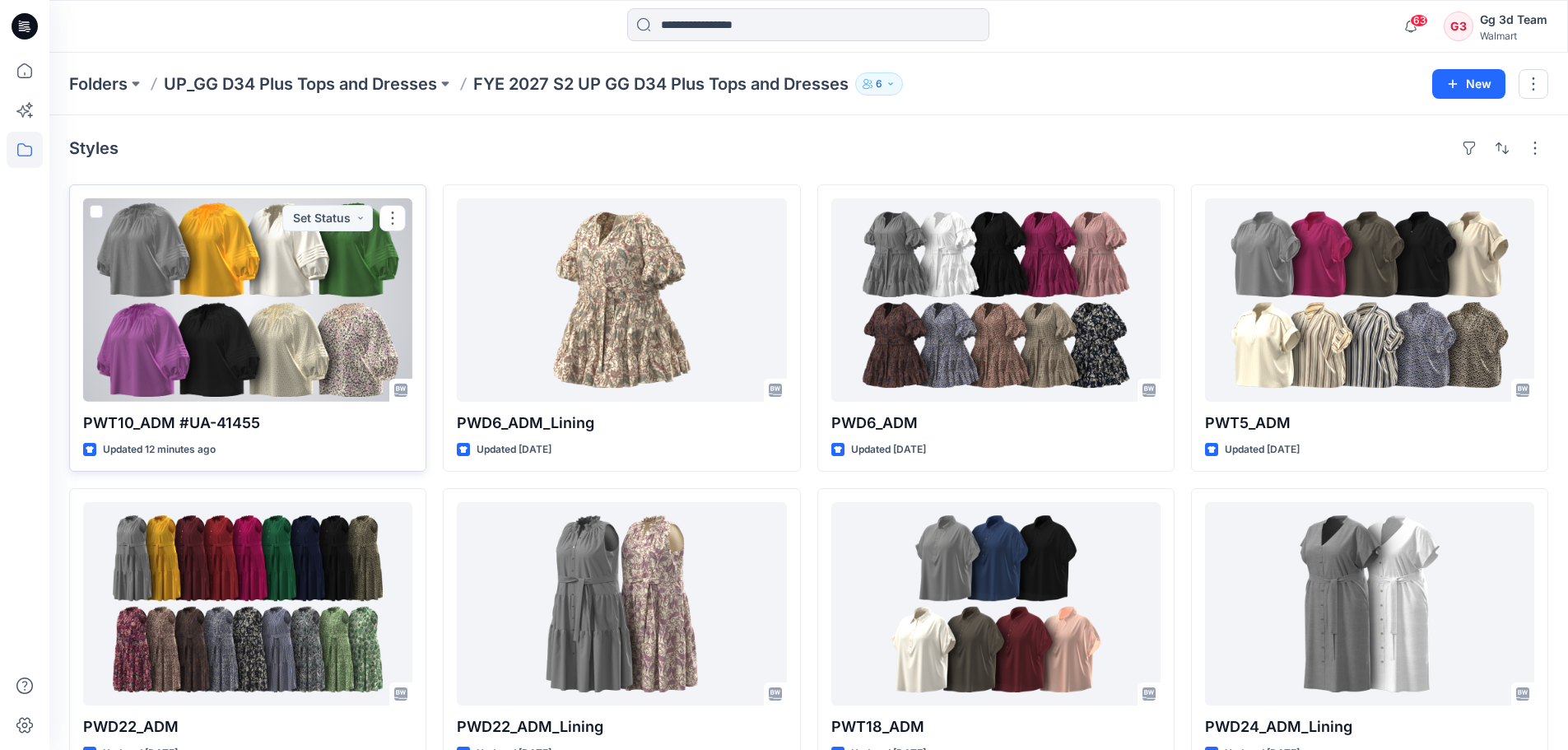
click at [281, 319] on div at bounding box center [247, 301] width 329 height 204
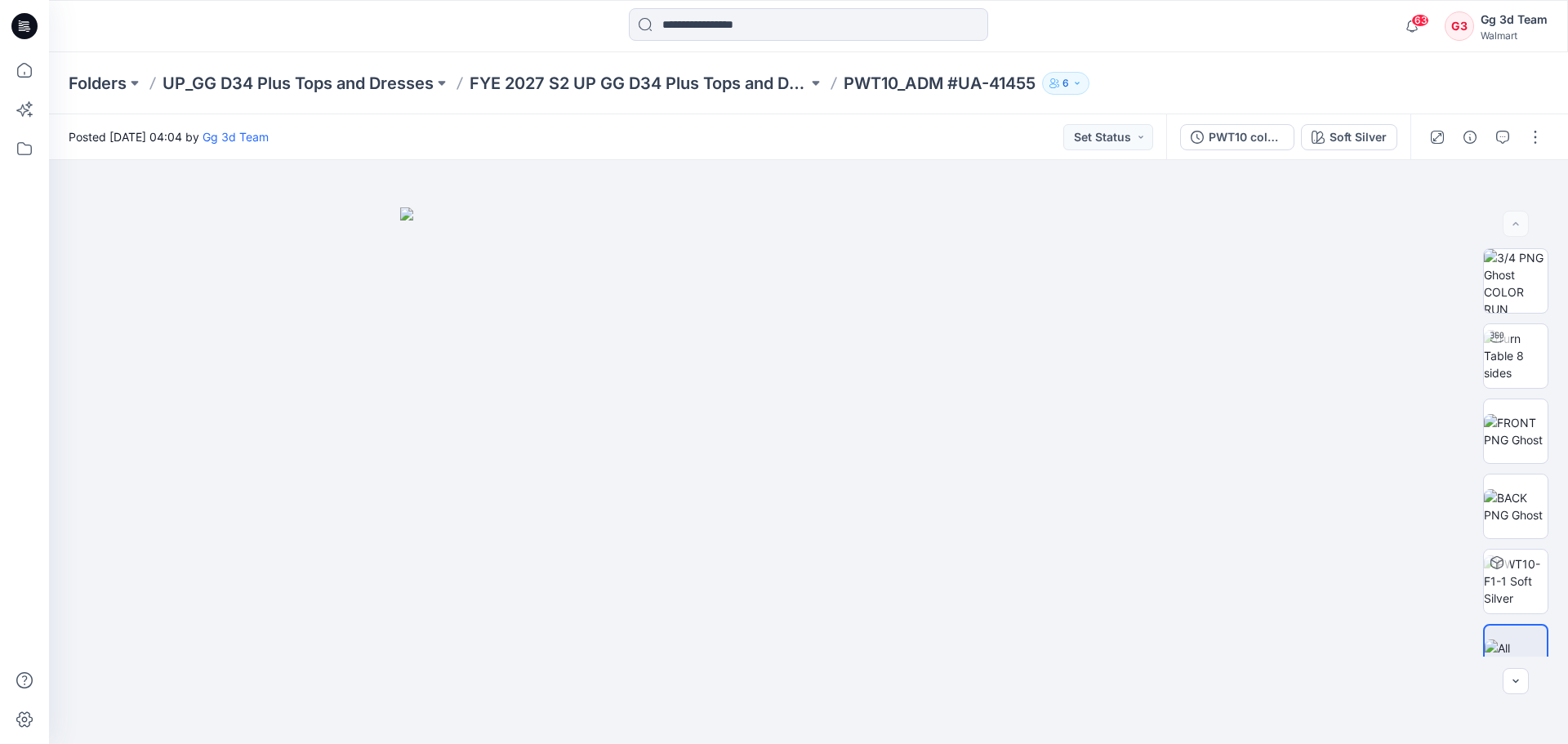
click at [1345, 121] on div "PWT10 colorway Soft Silver" at bounding box center [1288, 137] width 245 height 46
click at [1346, 144] on div "Soft Silver" at bounding box center [1358, 138] width 57 height 18
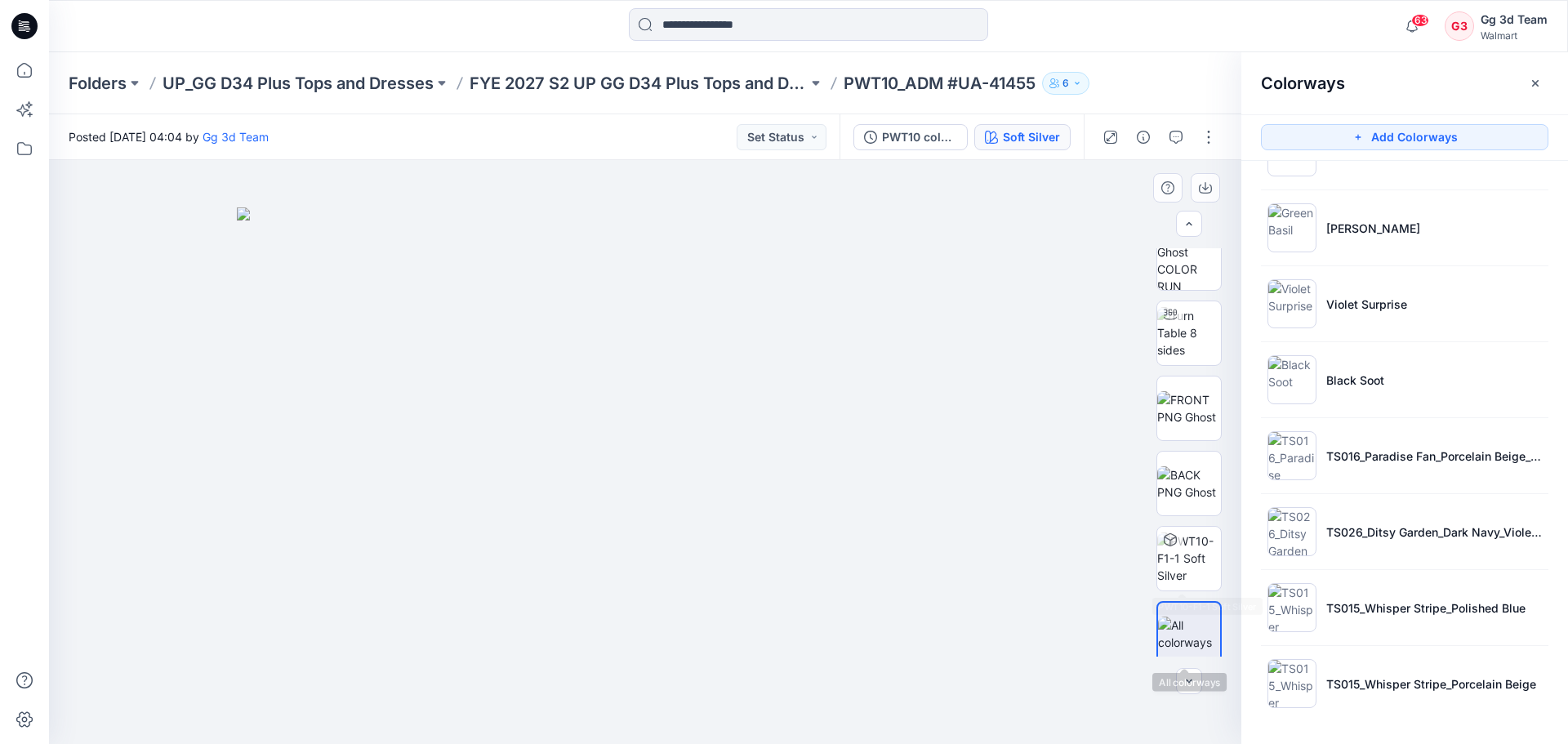
scroll to position [33, 0]
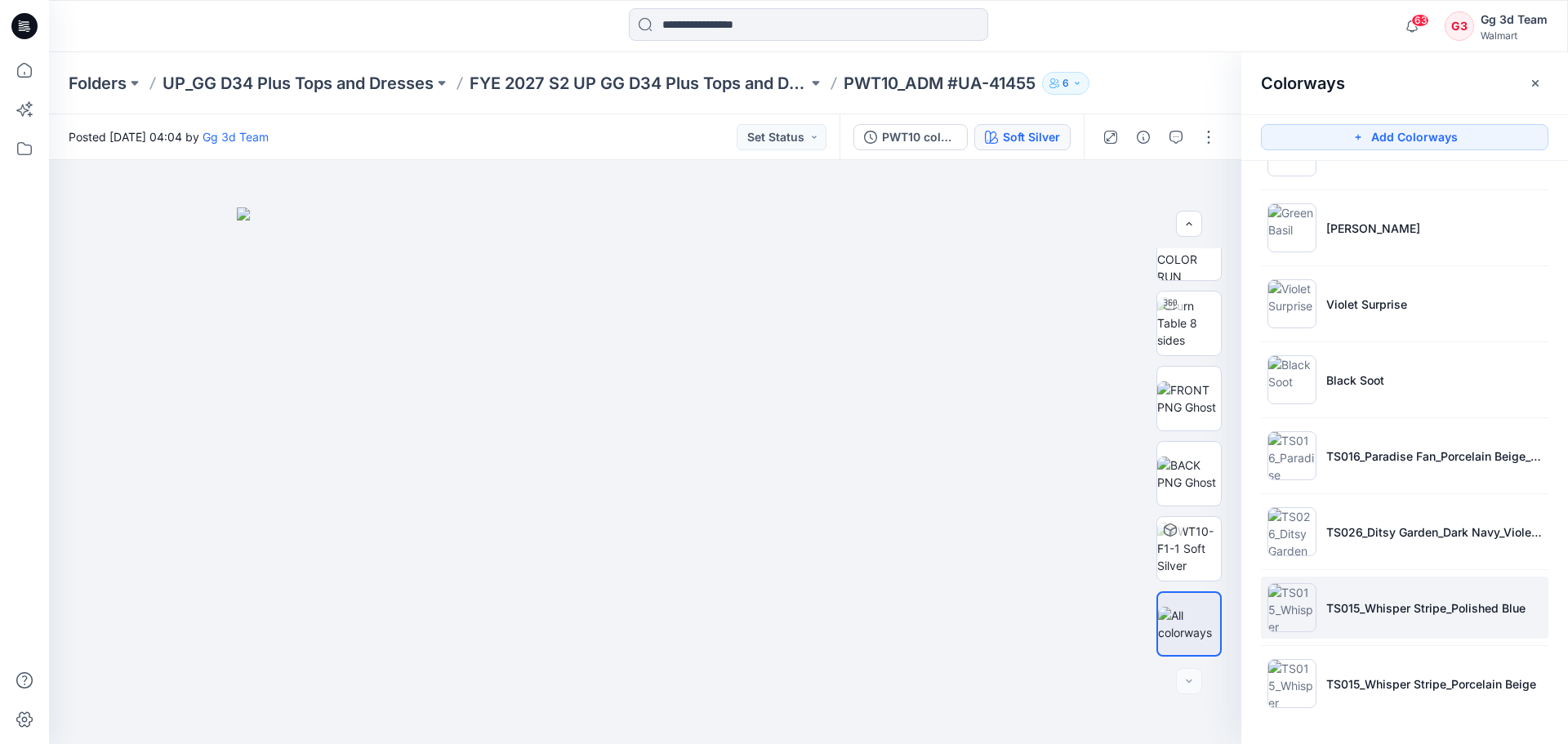
click at [1300, 614] on img at bounding box center [1292, 608] width 49 height 49
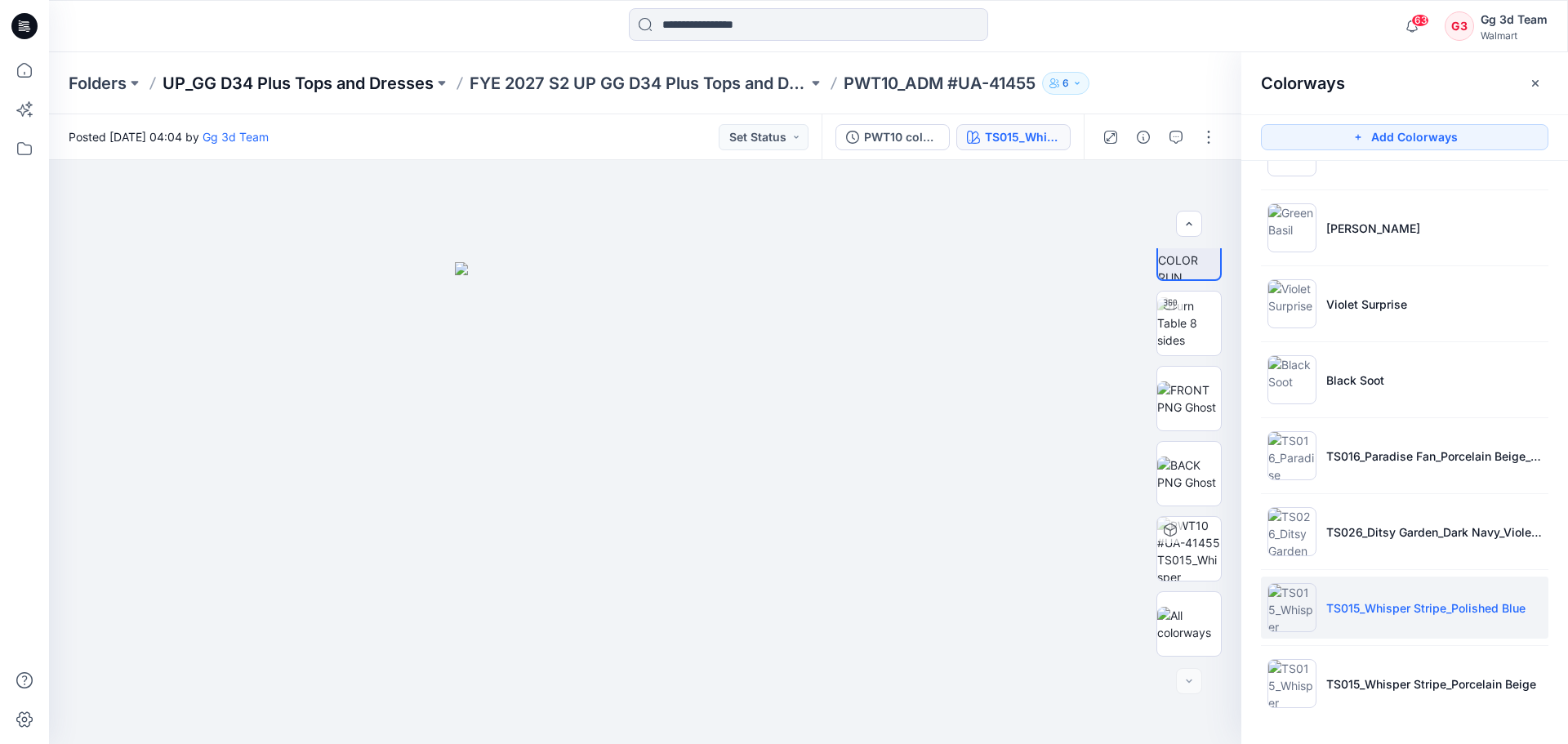
click at [250, 86] on p "UP_GG D34 Plus Tops and Dresses" at bounding box center [298, 83] width 271 height 23
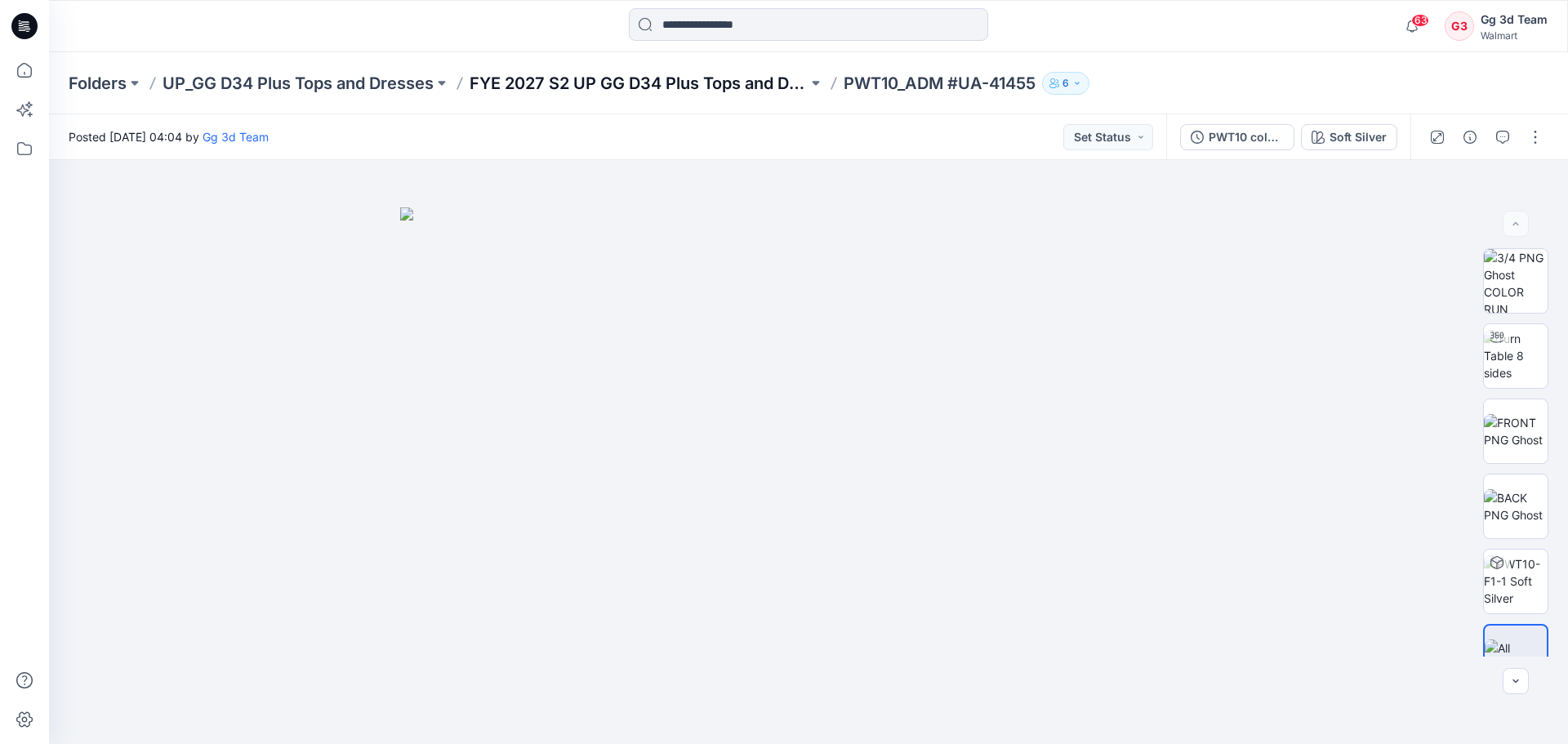
click at [693, 86] on p "FYE 2027 S2 UP GG D34 Plus Tops and Dresses" at bounding box center [638, 83] width 338 height 23
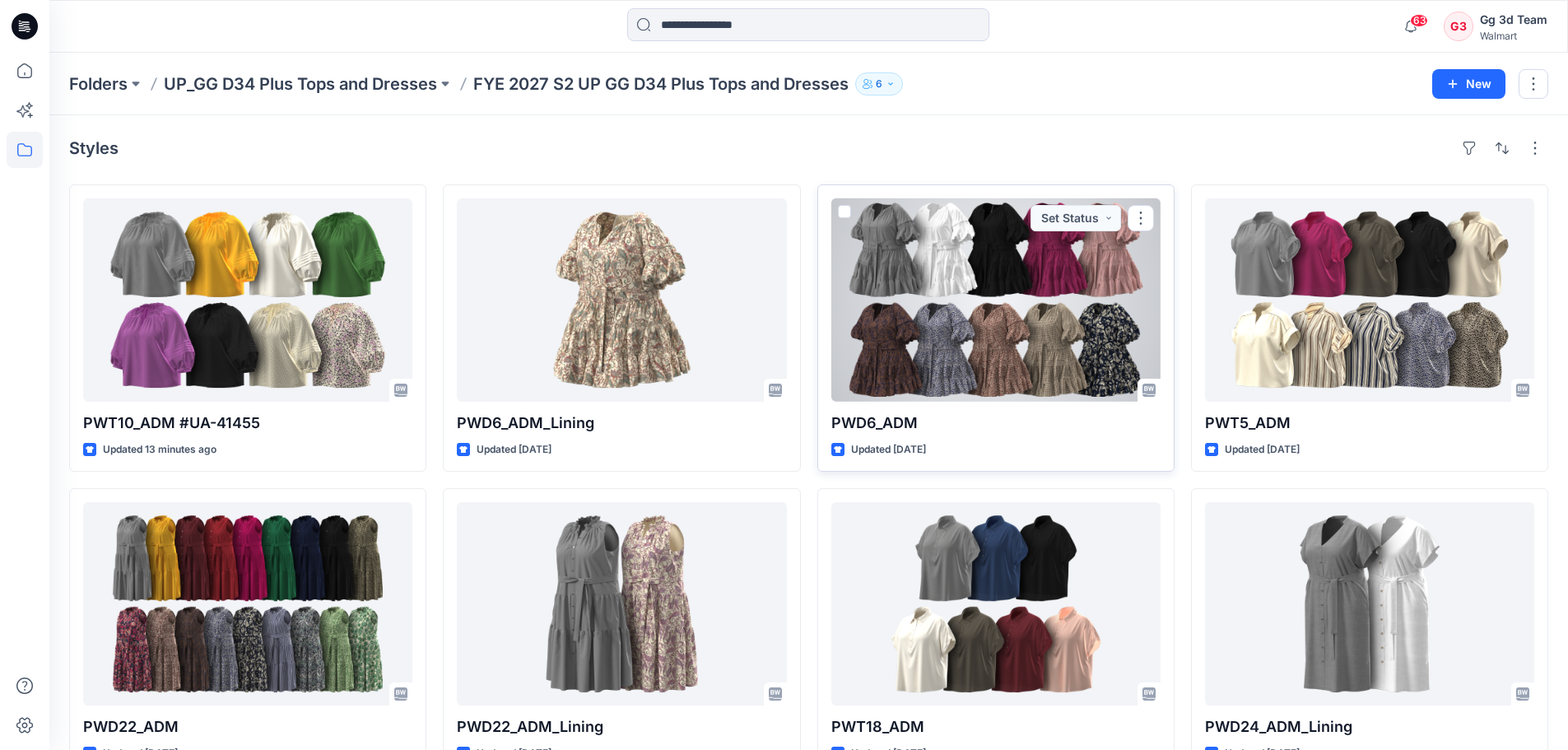
click at [941, 280] on div at bounding box center [995, 301] width 329 height 204
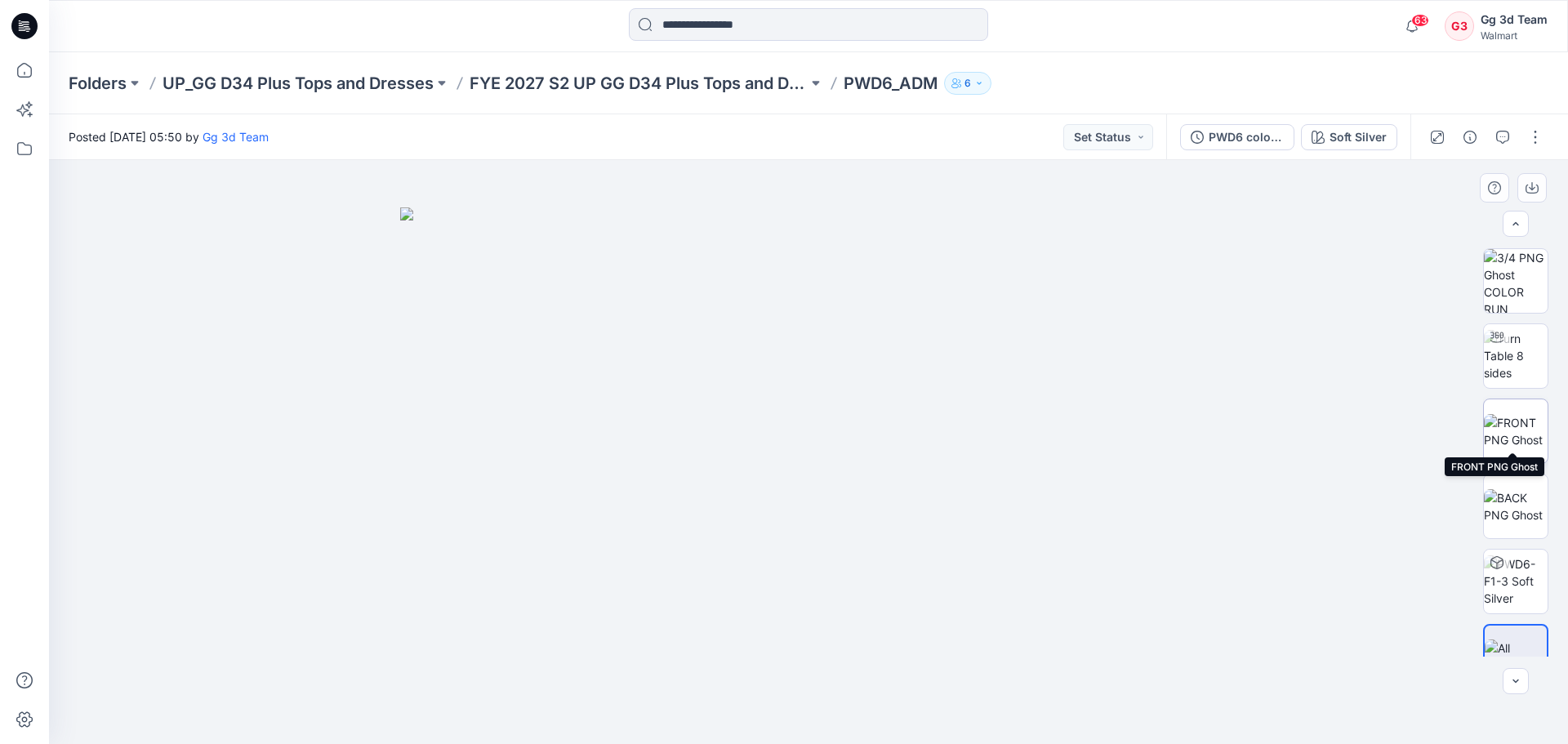
scroll to position [33, 0]
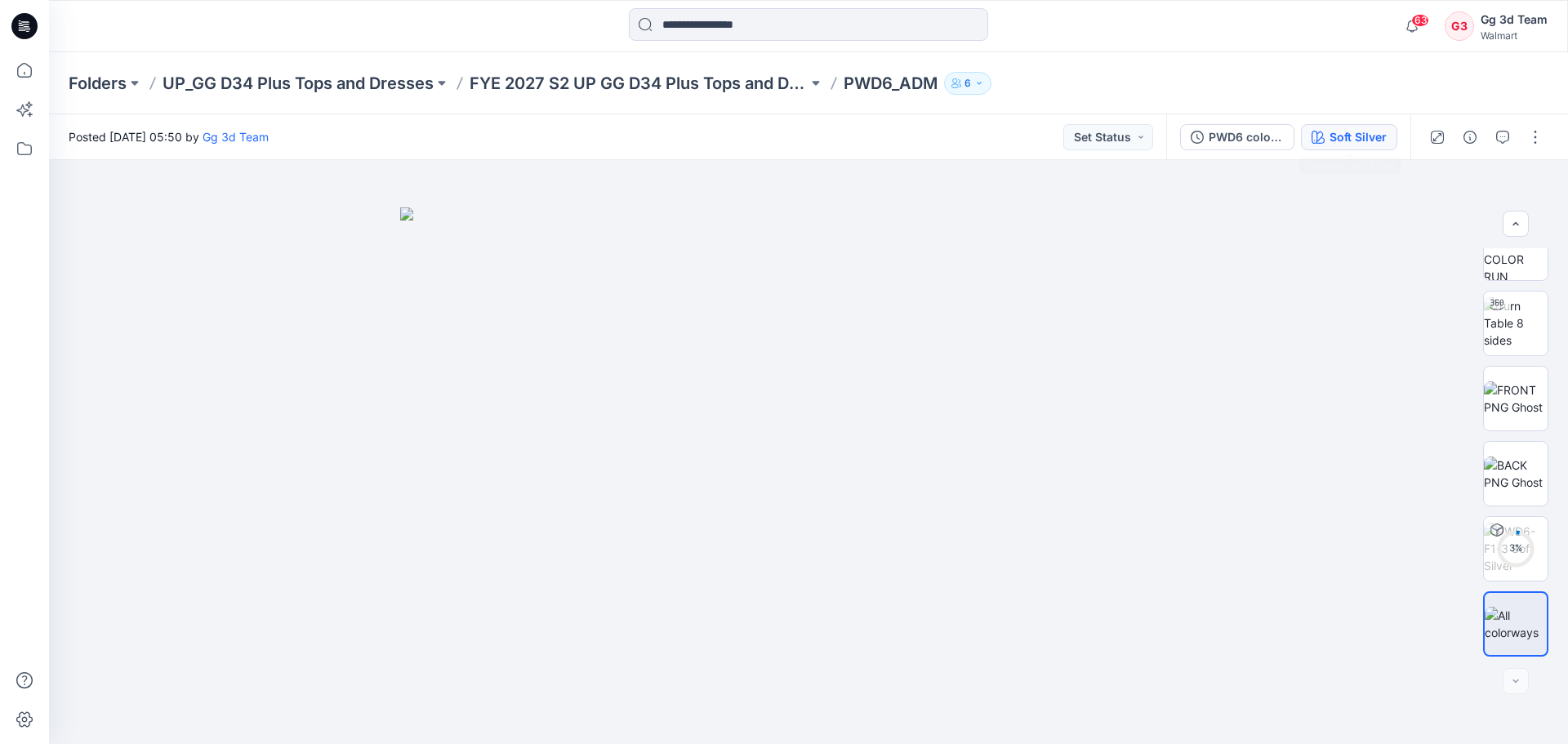
click at [1339, 136] on div "Soft Silver" at bounding box center [1358, 138] width 57 height 18
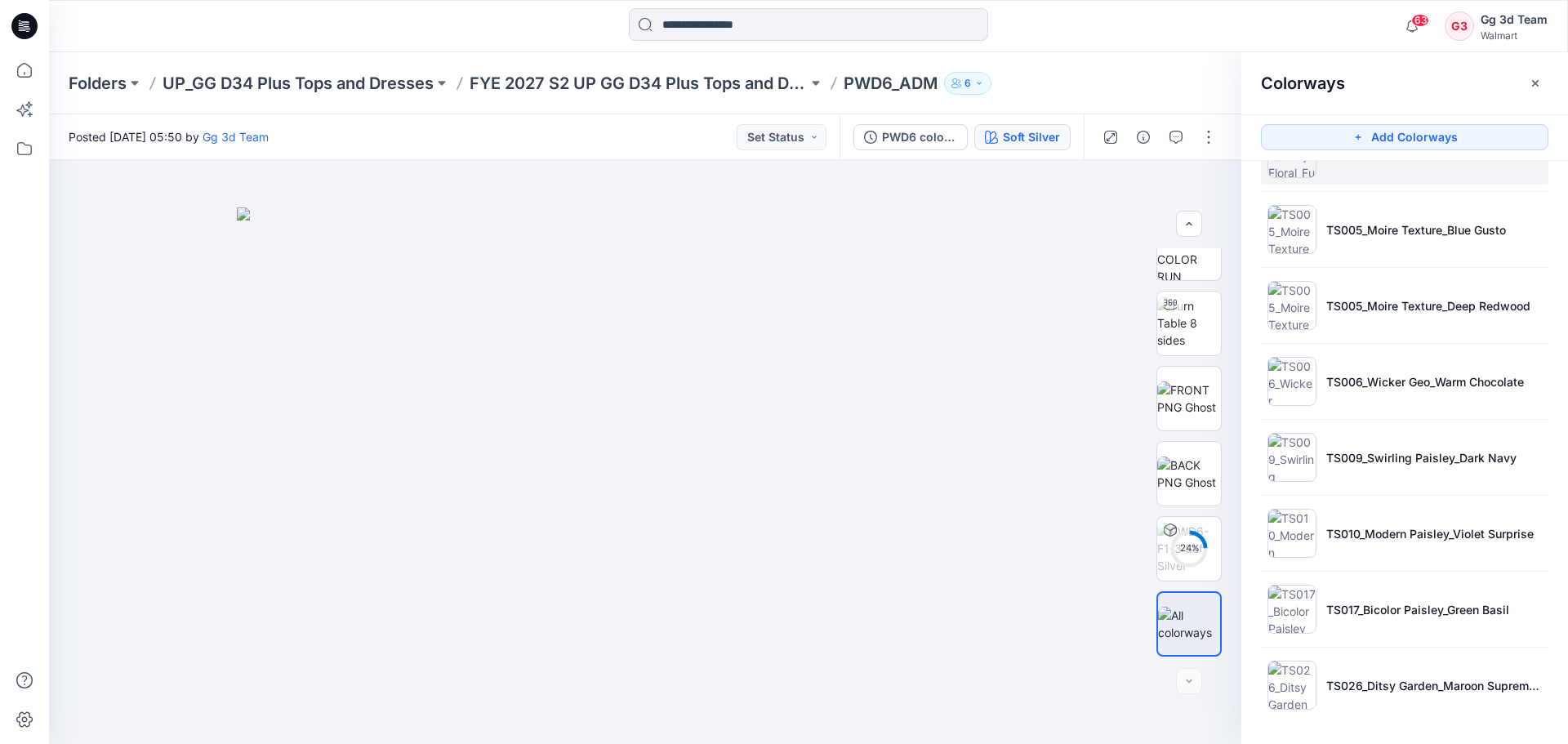
scroll to position [437, 0]
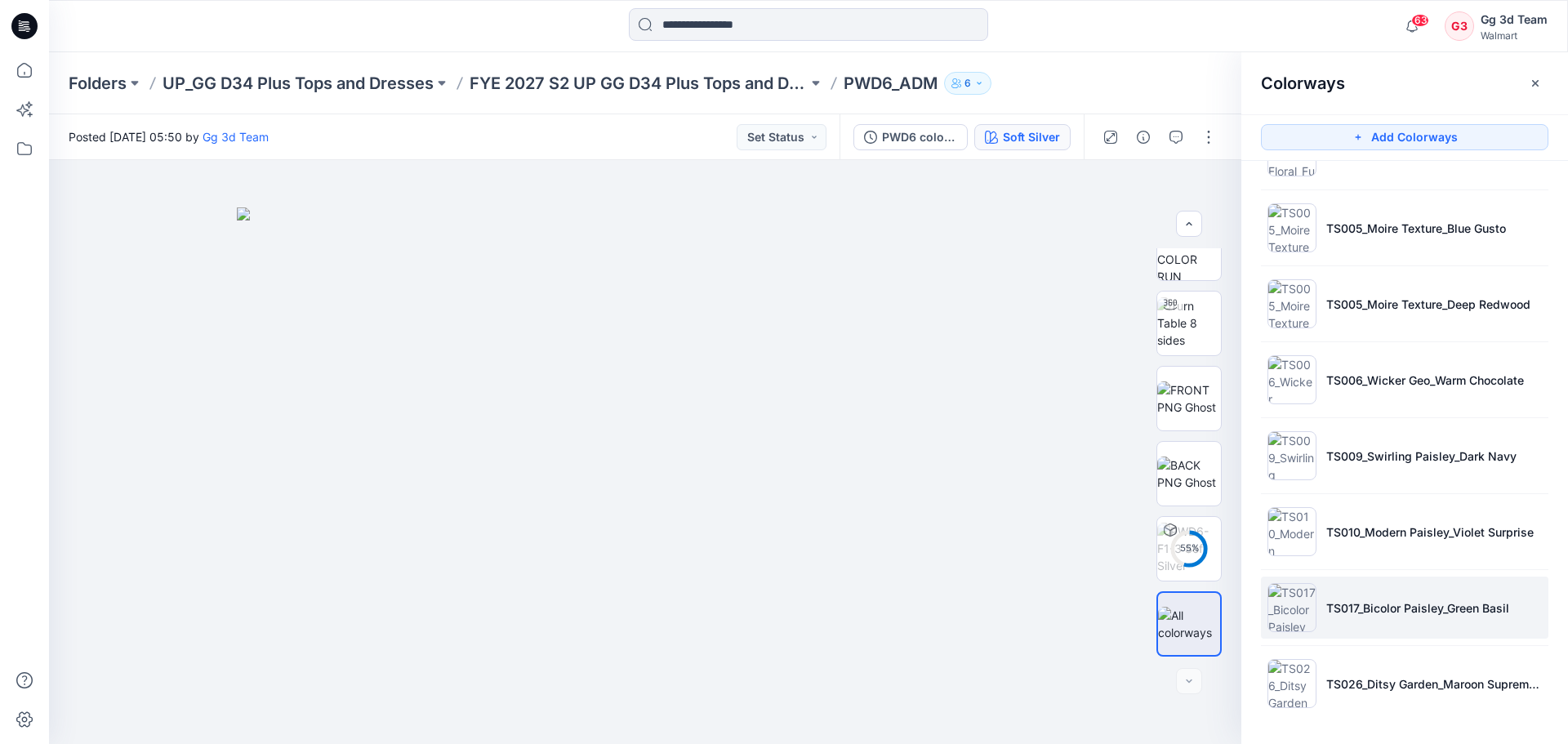
click at [1413, 614] on p "TS017_Bicolor Paisley_Green Basil" at bounding box center [1417, 608] width 183 height 18
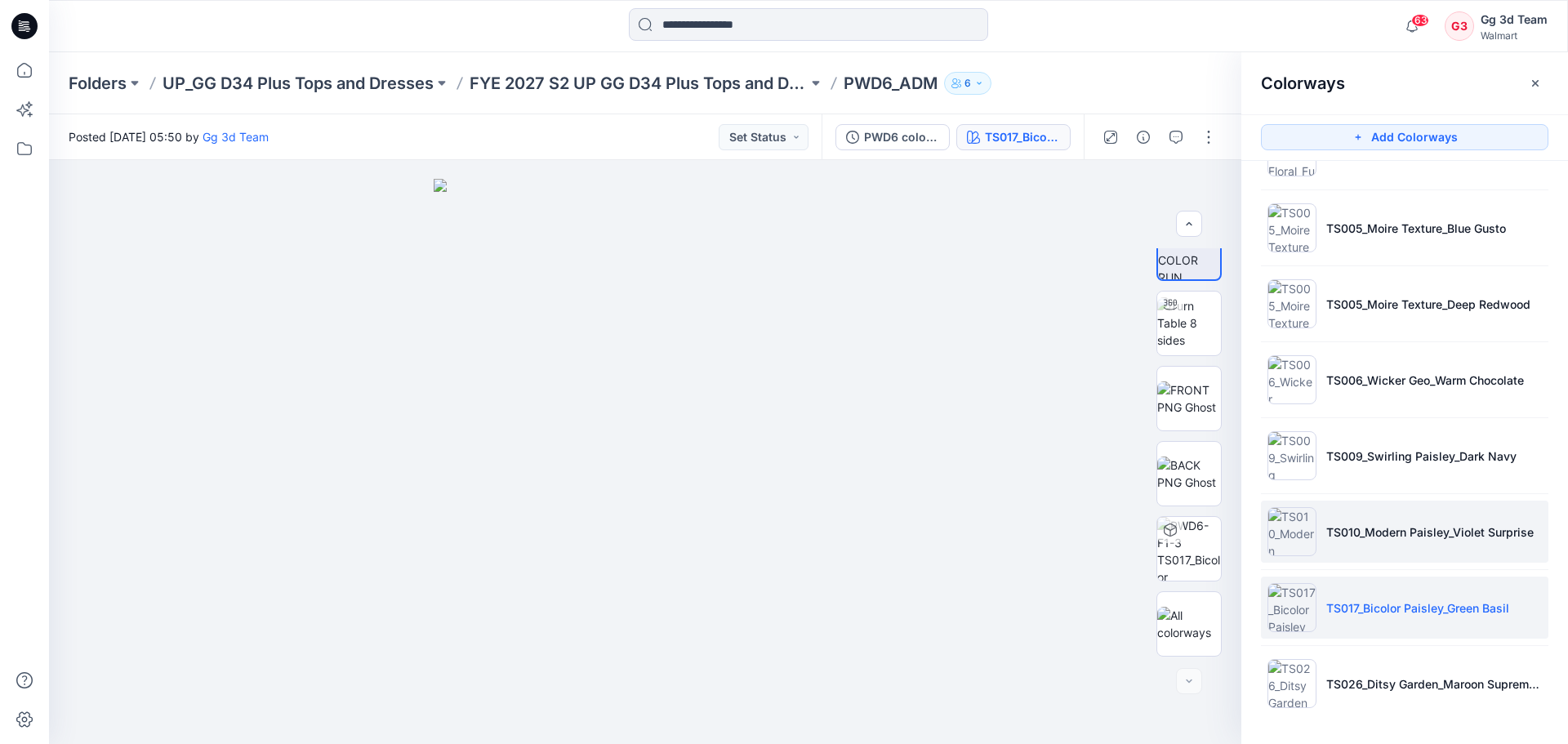
click at [1409, 535] on p "TS010_Modern Paisley_Violet Surprise" at bounding box center [1429, 532] width 208 height 18
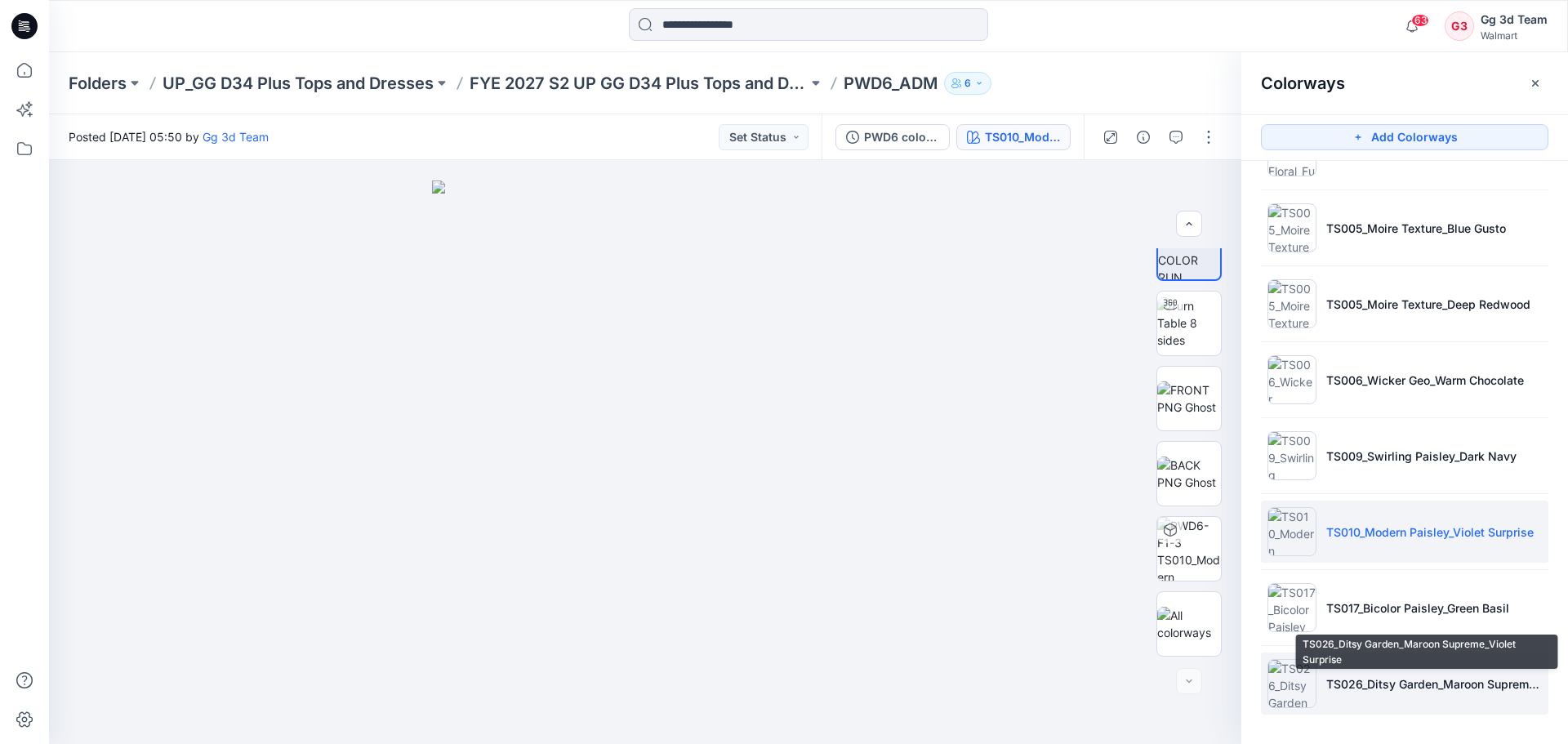
click at [1389, 691] on p "TS026_Ditsy Garden_Maroon Supreme_Violet Surprise" at bounding box center [1434, 684] width 215 height 18
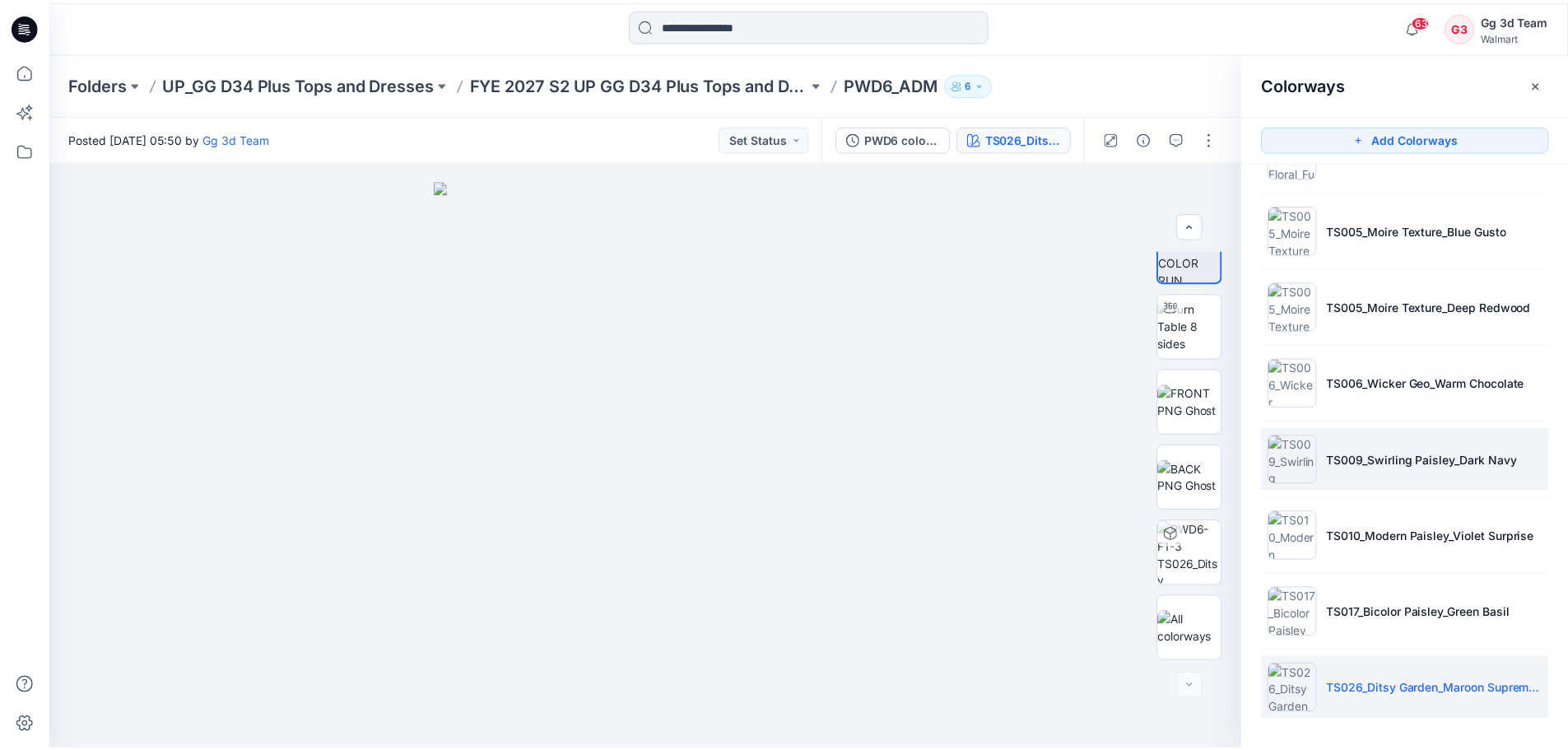
scroll to position [0, 0]
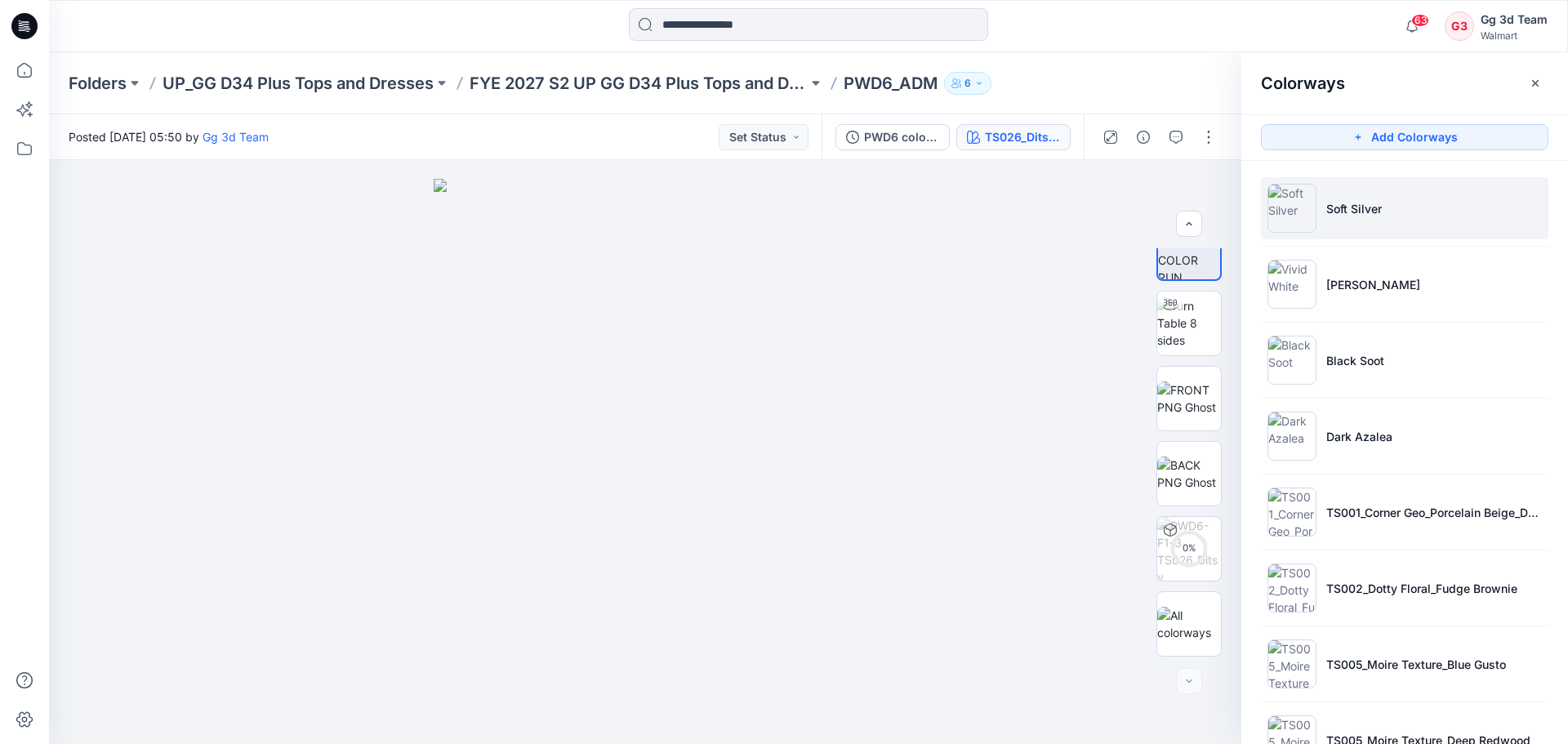
click at [1402, 230] on li "Soft Silver" at bounding box center [1404, 208] width 287 height 62
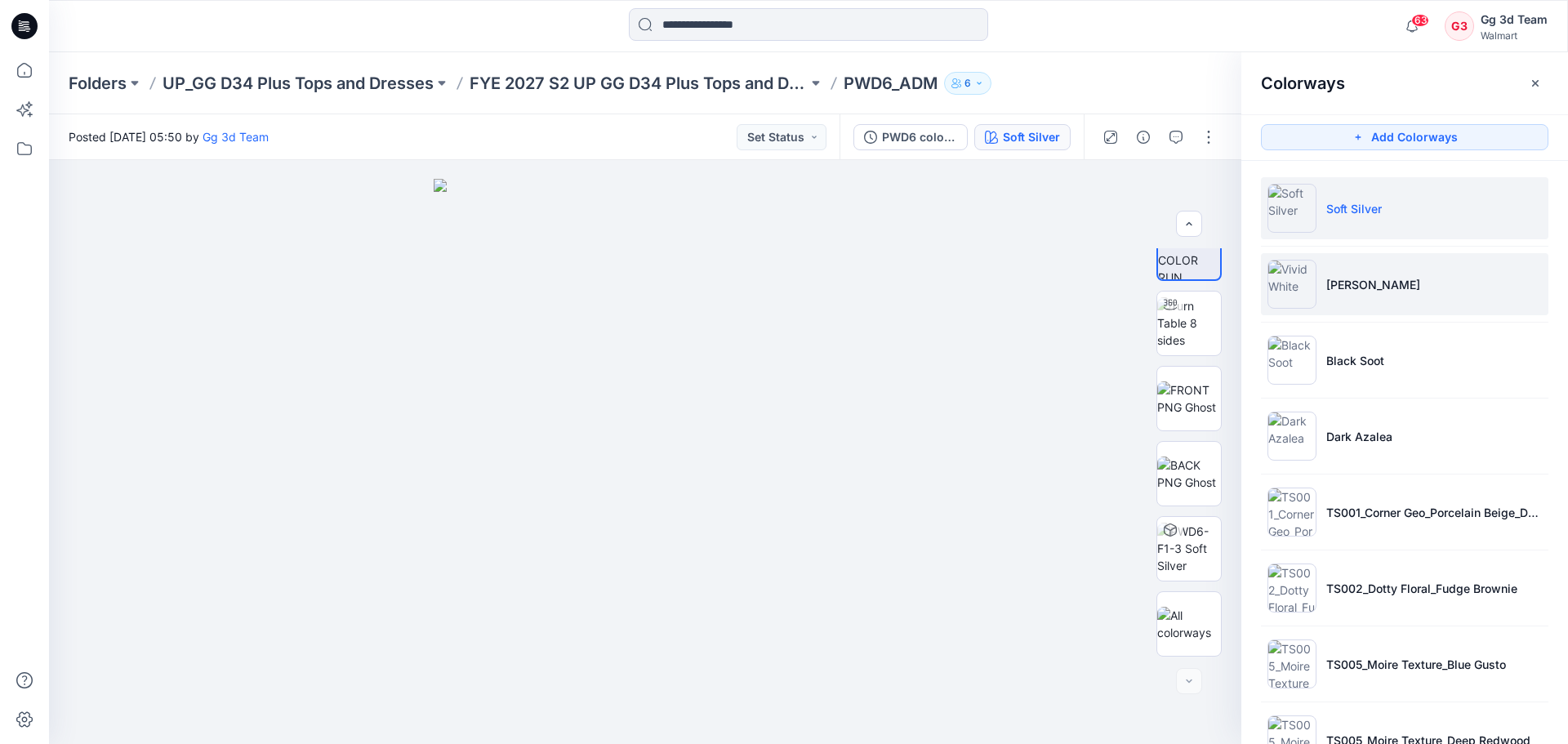
click at [1396, 288] on li "[PERSON_NAME]" at bounding box center [1404, 284] width 287 height 62
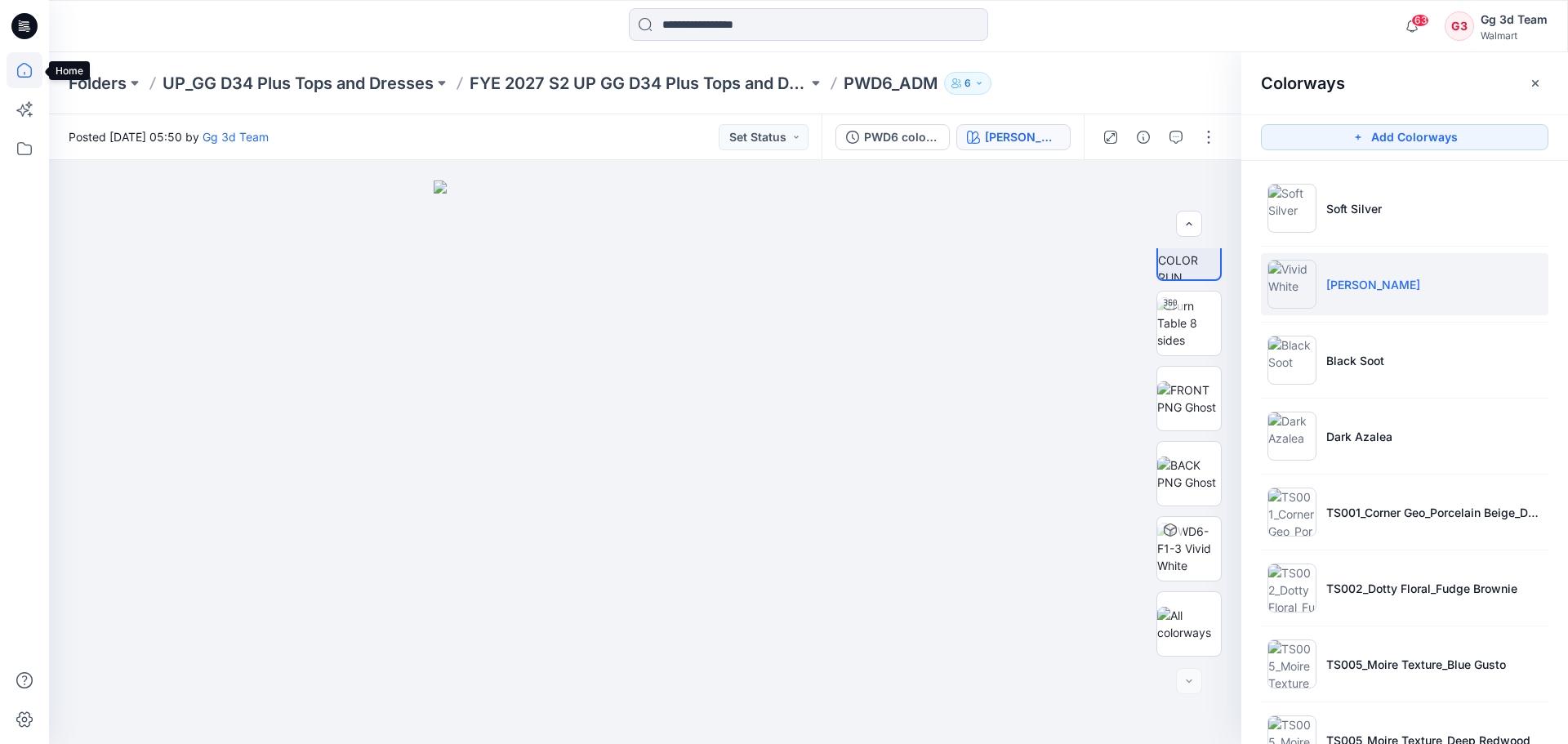
click at [27, 73] on icon at bounding box center [24, 70] width 36 height 36
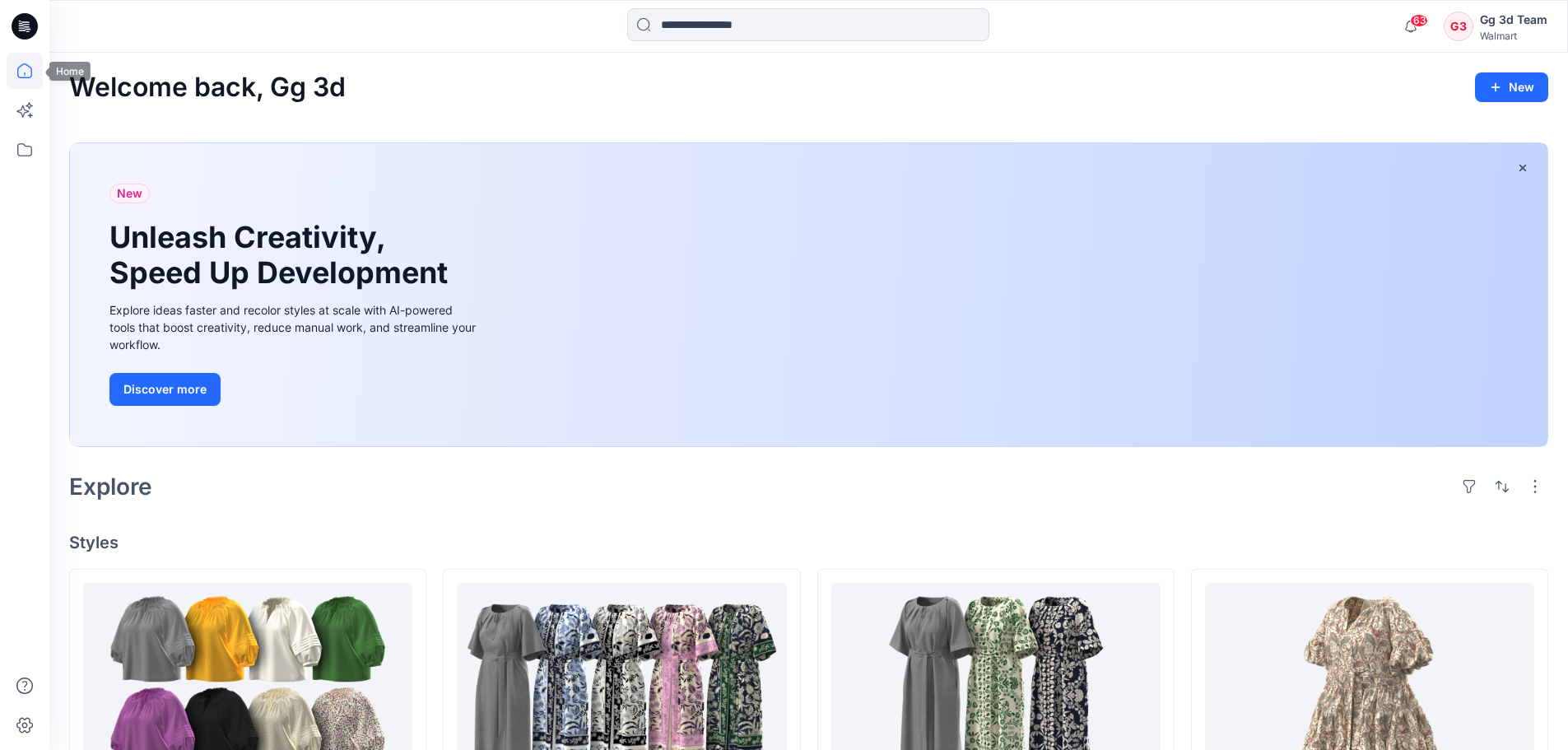
click at [40, 33] on div at bounding box center [24, 26] width 53 height 53
click at [8, 12] on div at bounding box center [24, 26] width 53 height 53
click at [34, 35] on icon at bounding box center [24, 26] width 26 height 26
click at [19, 29] on icon at bounding box center [24, 26] width 26 height 26
click at [26, 98] on icon at bounding box center [24, 110] width 36 height 36
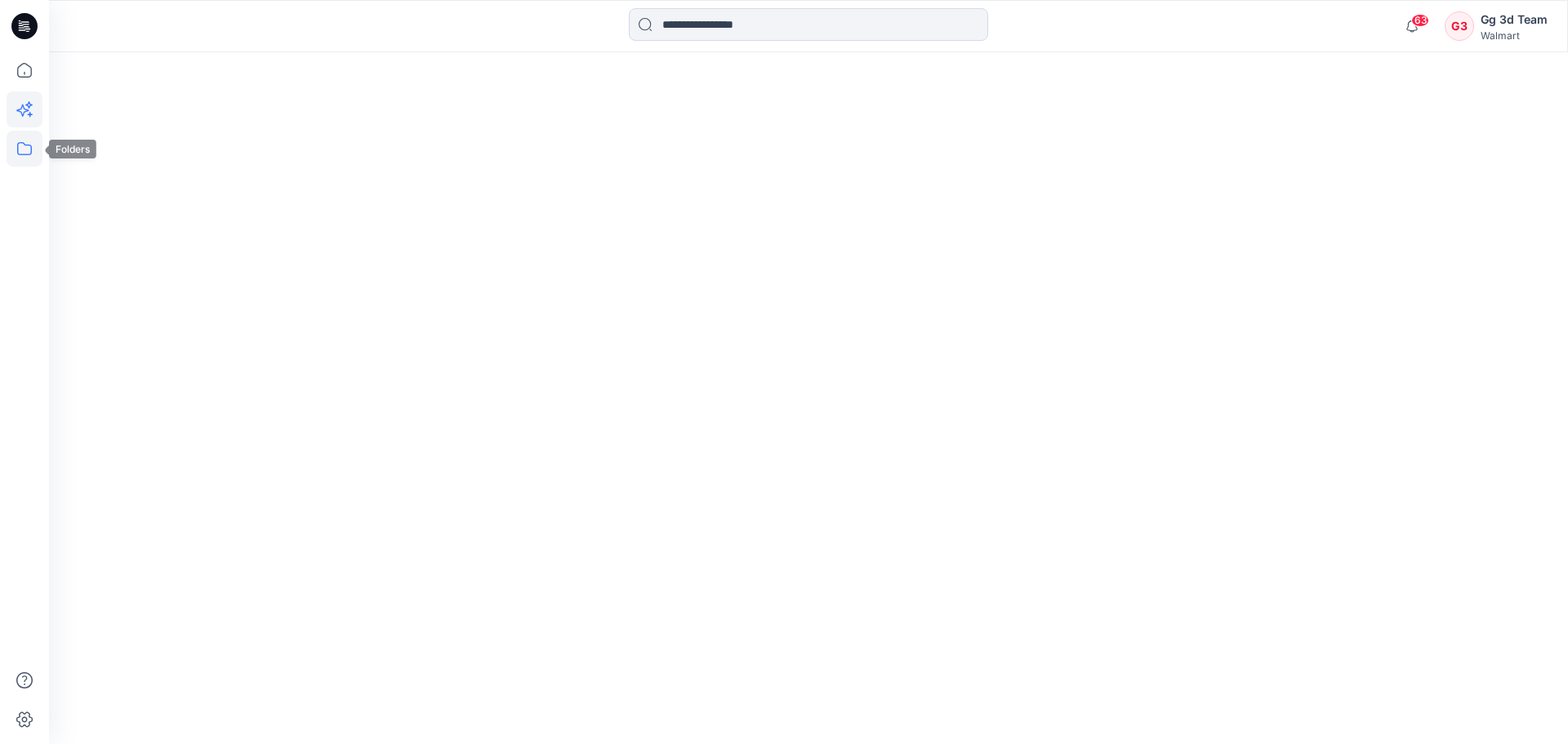
click at [24, 134] on icon at bounding box center [24, 149] width 36 height 36
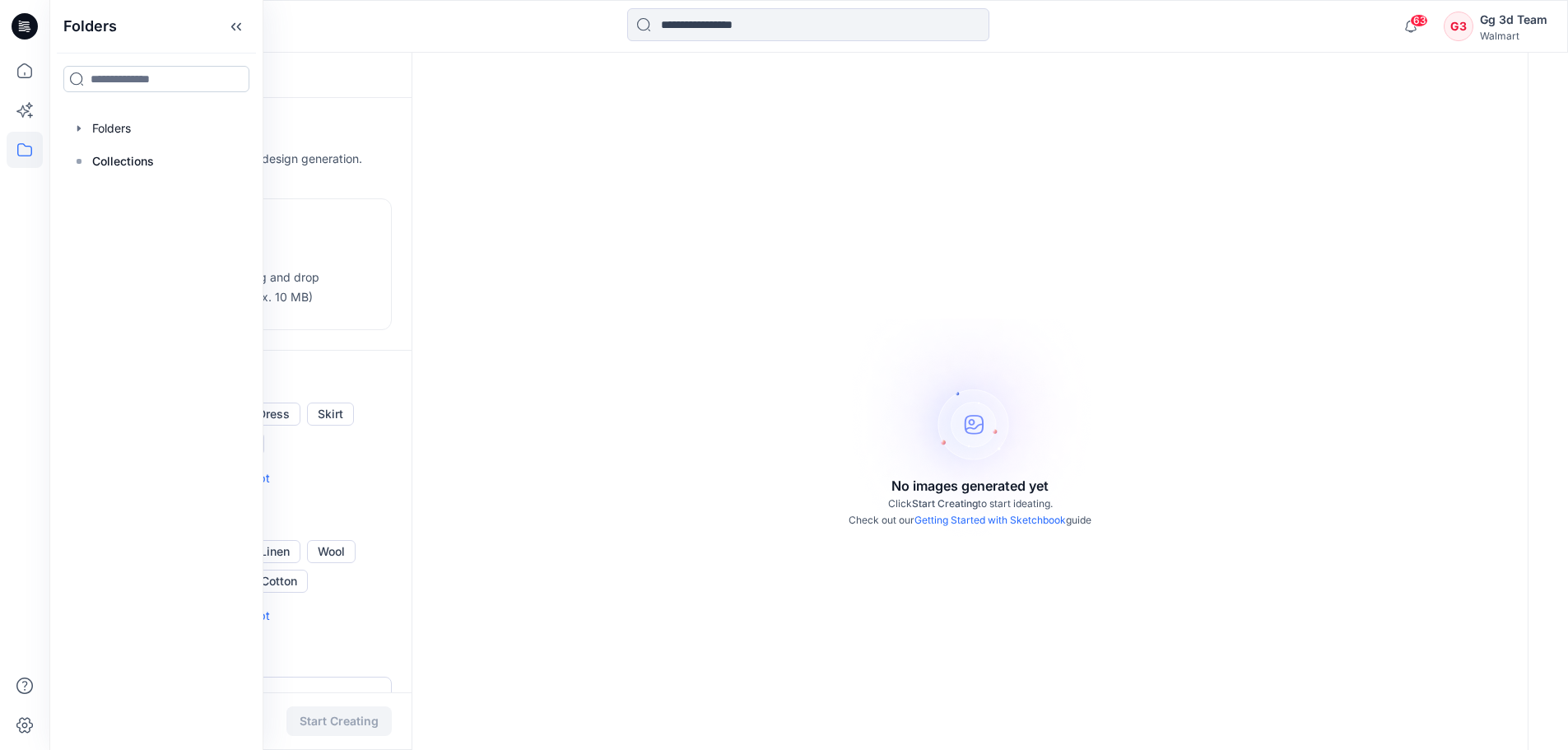
click at [121, 72] on input at bounding box center [156, 78] width 186 height 26
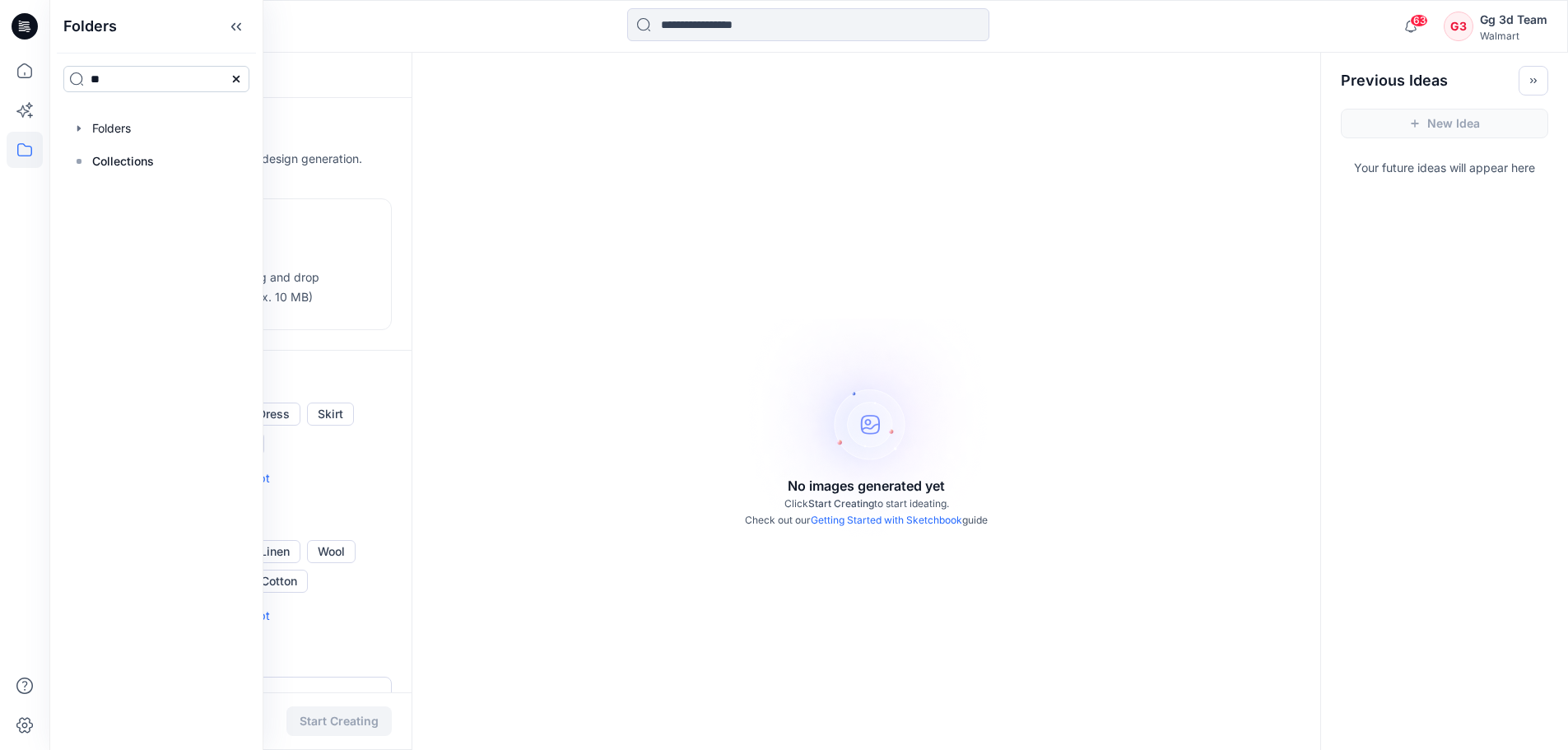
type input "*"
type input "**"
click at [131, 100] on div "**" at bounding box center [156, 79] width 212 height 53
click at [135, 109] on span "uploads" at bounding box center [130, 114] width 46 height 14
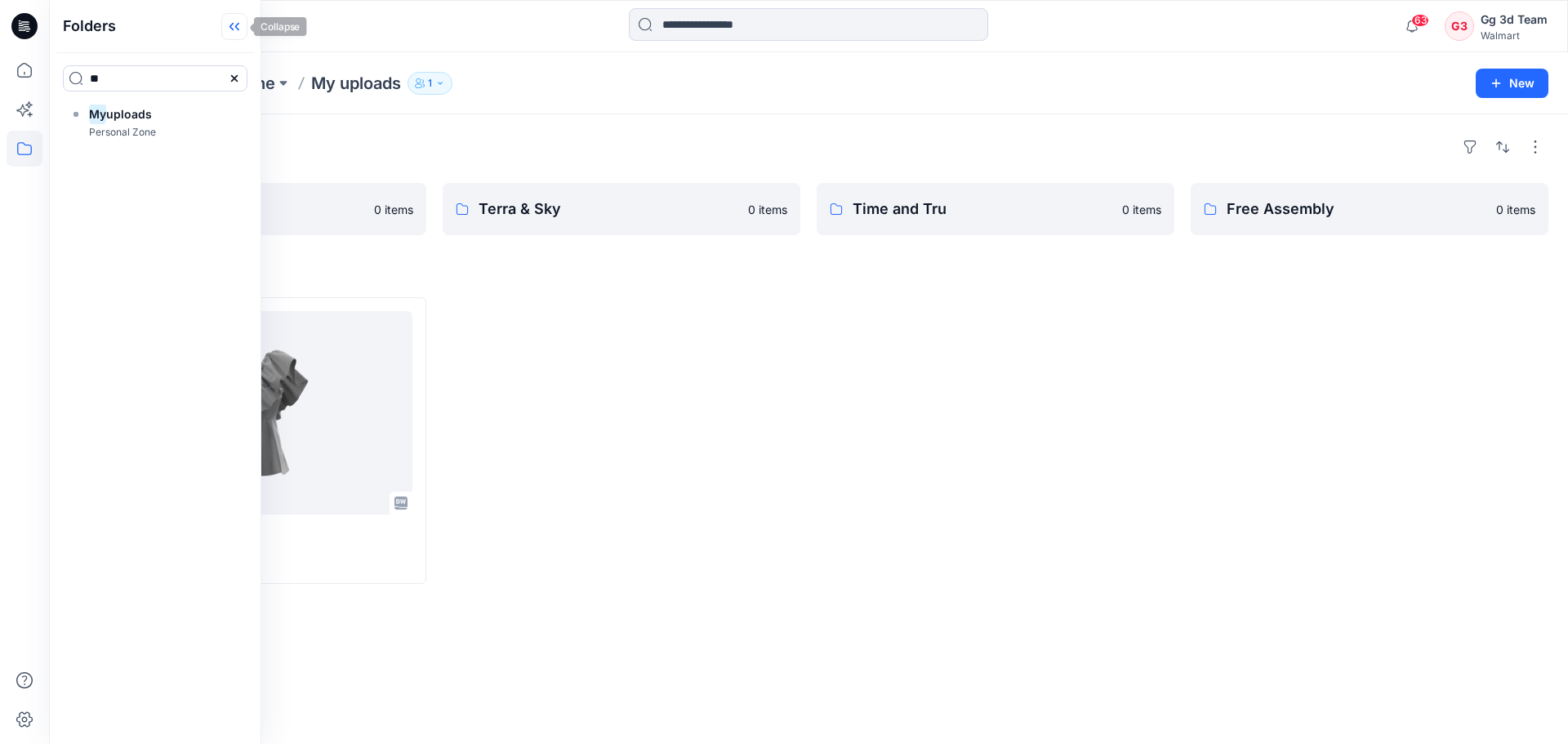
click at [232, 18] on icon at bounding box center [234, 27] width 26 height 27
